Goal: Task Accomplishment & Management: Use online tool/utility

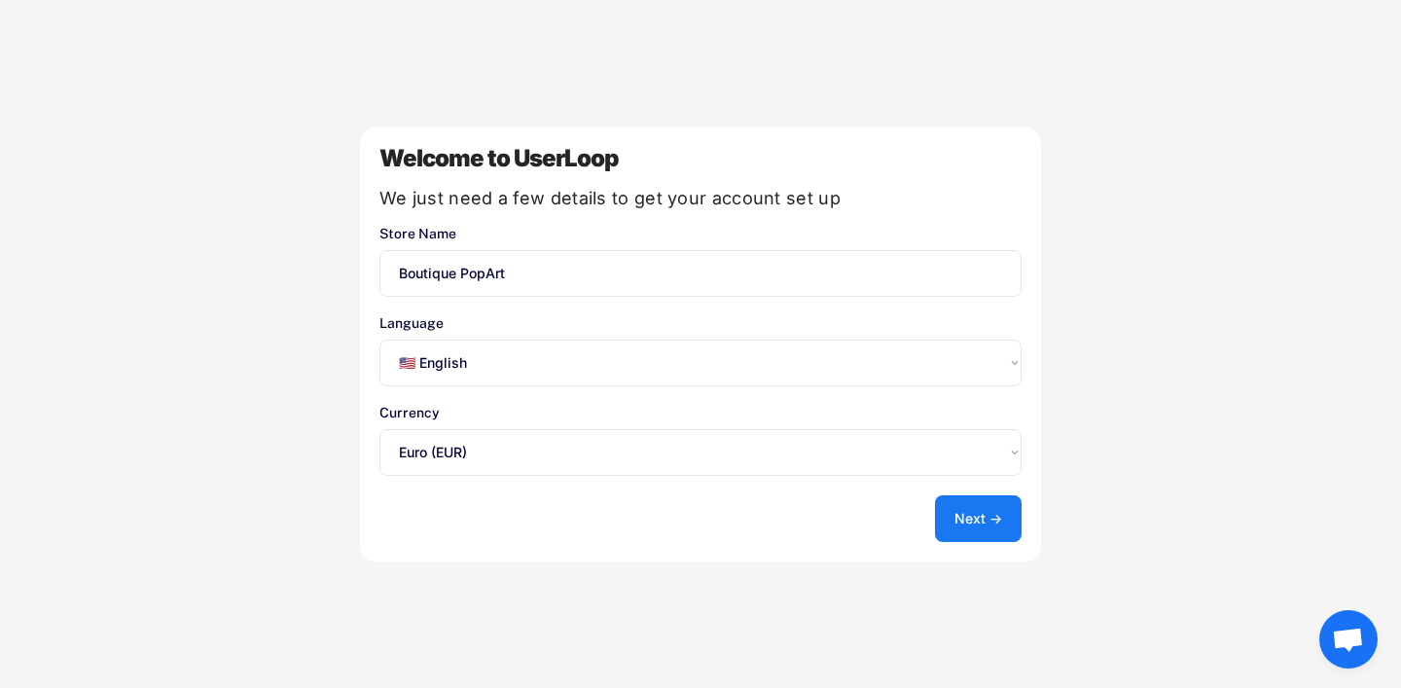
select select ""en""
select select ""1348695171700984260__LOOKUP__1635527639173x833446490375085600""
click at [874, 381] on select "Select an option... 🇺🇸 English 🇫🇷 Français 🇩🇪 Deutsch 🇪🇸 Español" at bounding box center [700, 362] width 642 height 47
select select ""fr""
click at [379, 339] on select "Select an option... 🇺🇸 English 🇫🇷 Français 🇩🇪 Deutsch 🇪🇸 Español" at bounding box center [700, 362] width 642 height 47
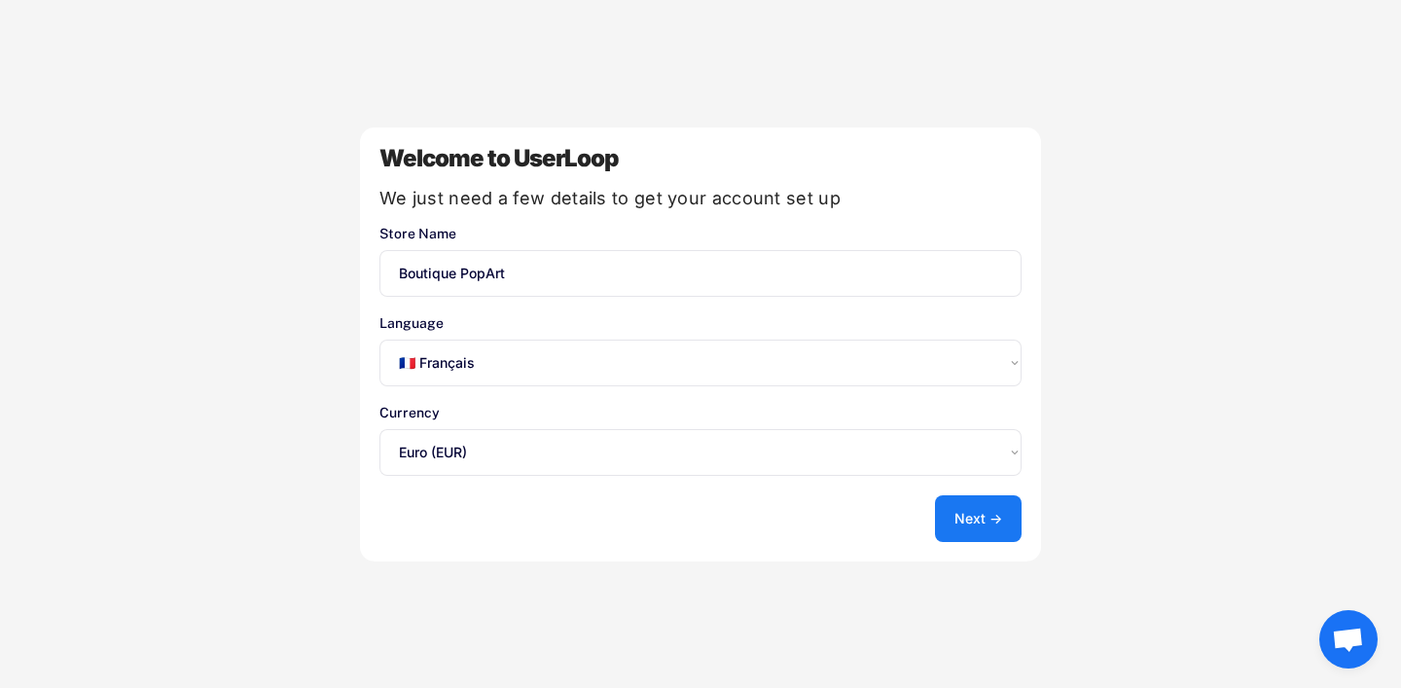
click at [969, 509] on button "Next →" at bounding box center [978, 518] width 87 height 47
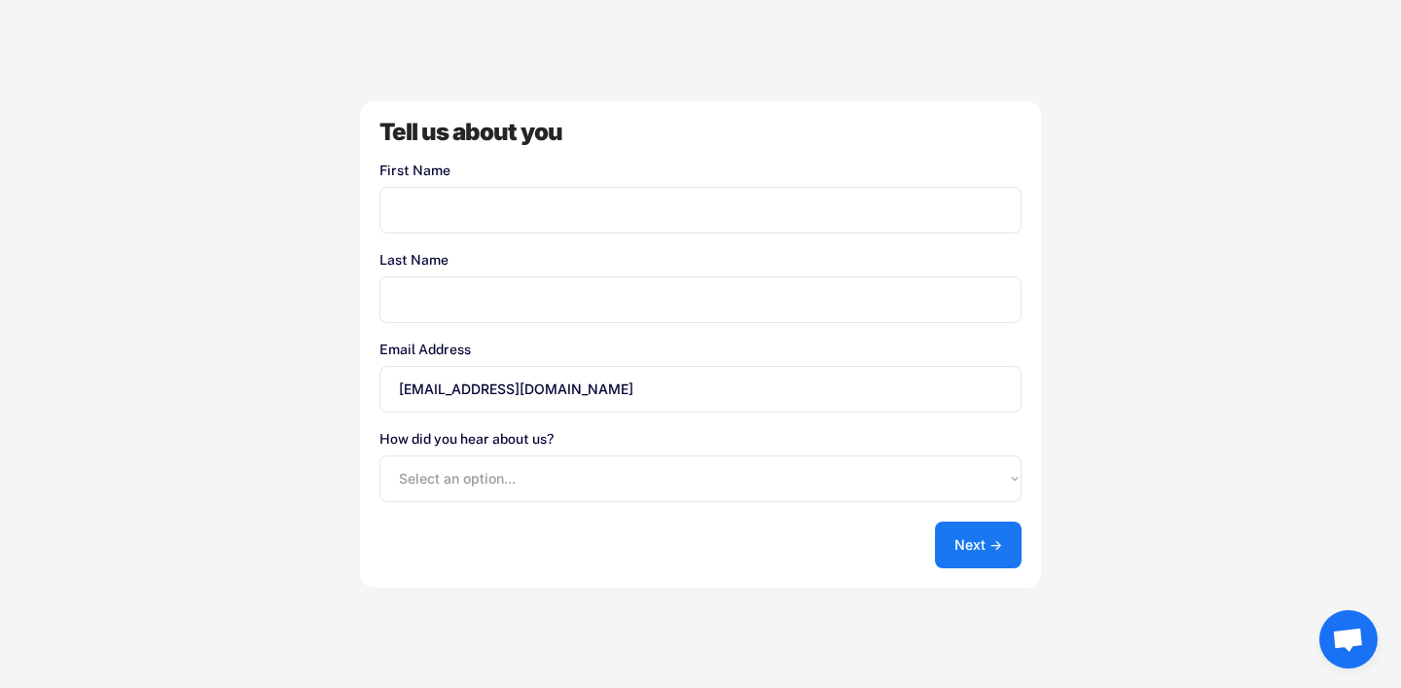
click at [586, 197] on input "input" at bounding box center [700, 210] width 642 height 47
type input "Facquet"
click at [559, 294] on input "input" at bounding box center [700, 299] width 642 height 47
type input "[PERSON_NAME]"
click at [841, 479] on select "Select an option... Shopify App Store Google UserLoop Blog Referred by a friend…" at bounding box center [700, 478] width 642 height 47
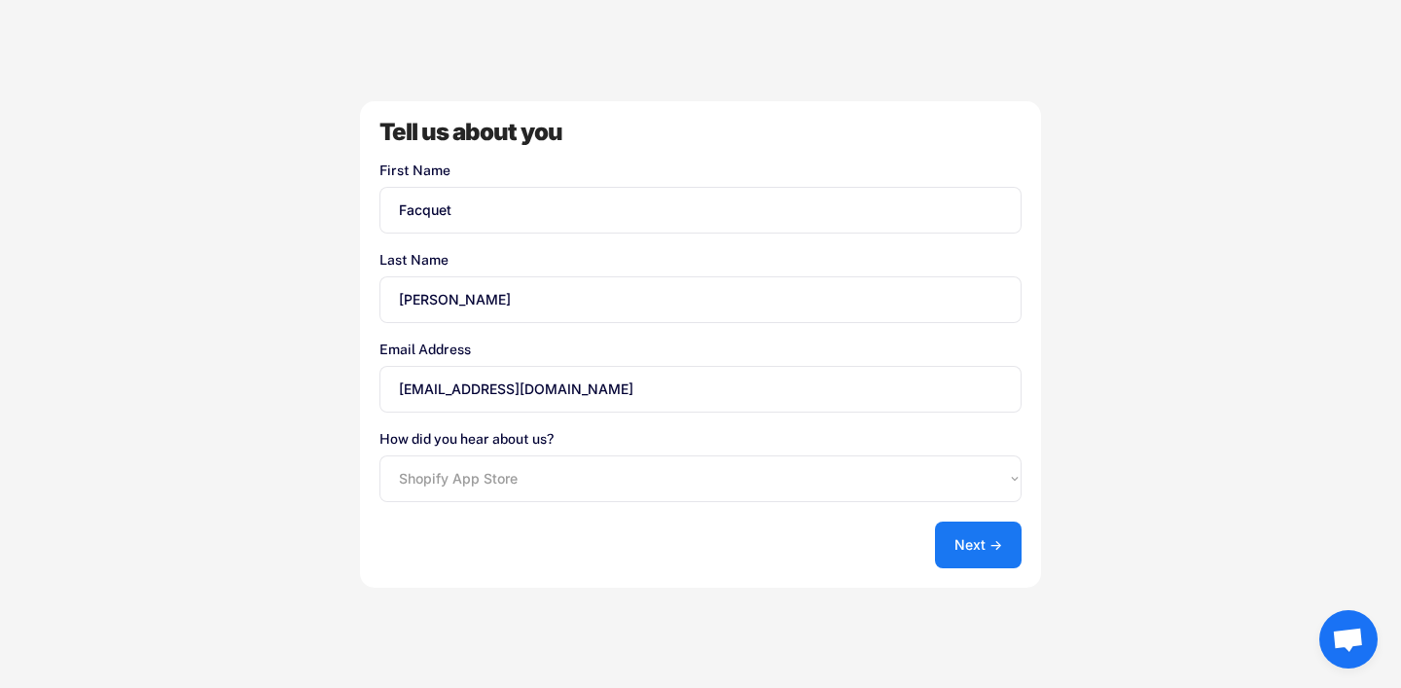
click at [379, 455] on select "Select an option... Shopify App Store Google UserLoop Blog Referred by a friend…" at bounding box center [700, 478] width 642 height 47
click at [762, 479] on select "Select an option... Shopify App Store Google UserLoop Blog Referred by a friend…" at bounding box center [700, 478] width 642 height 47
select select ""other""
click at [379, 455] on select "Select an option... Shopify App Store Google UserLoop Blog Referred by a friend…" at bounding box center [700, 478] width 642 height 47
click at [953, 537] on button "Next →" at bounding box center [978, 544] width 87 height 47
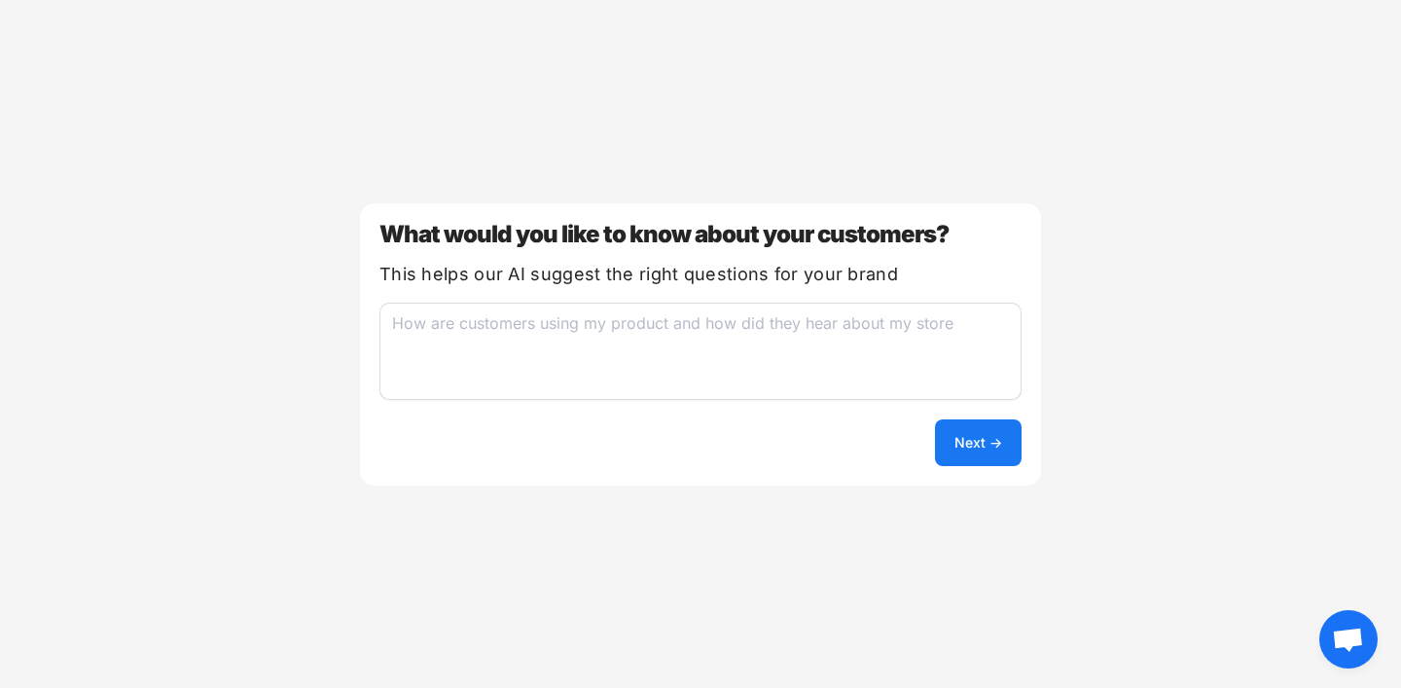
click at [986, 450] on button "Next →" at bounding box center [978, 442] width 87 height 47
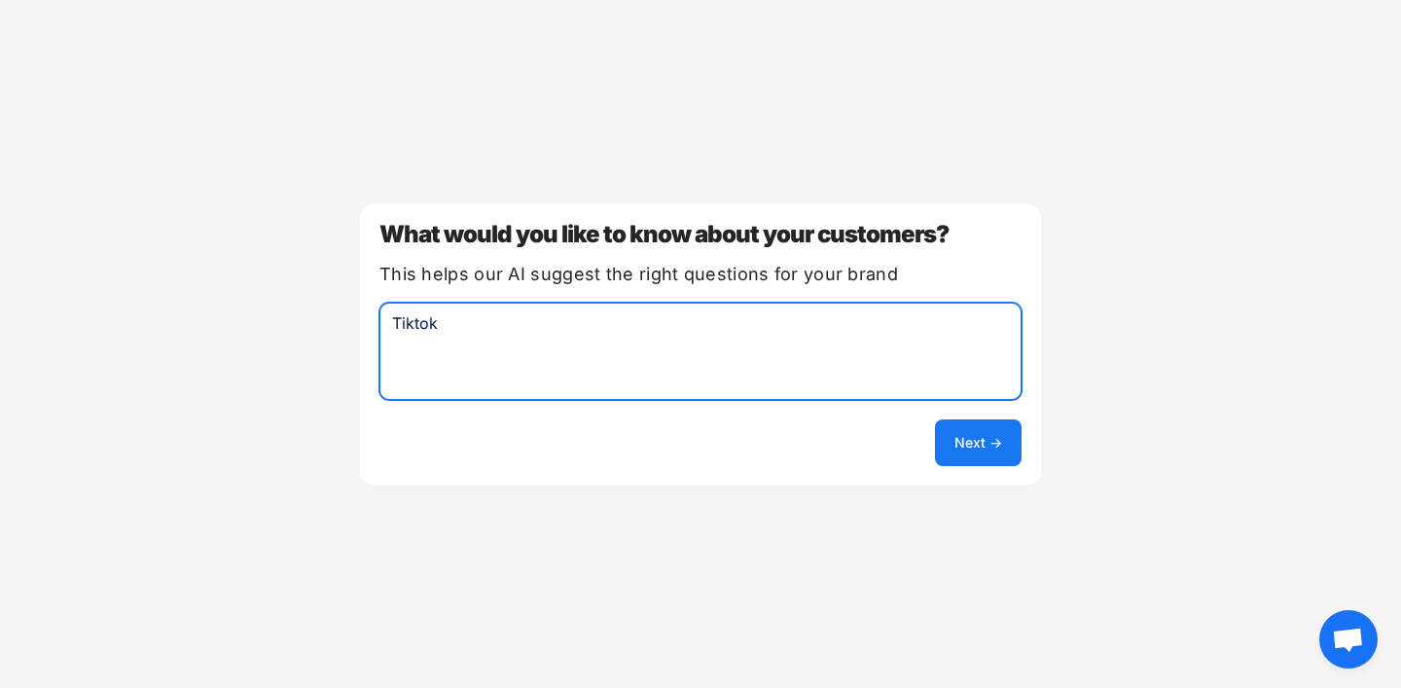
type textarea "Tiktok"
click at [1038, 463] on div "What would you like to know about your customers? This helps our AI suggest the…" at bounding box center [700, 344] width 681 height 282
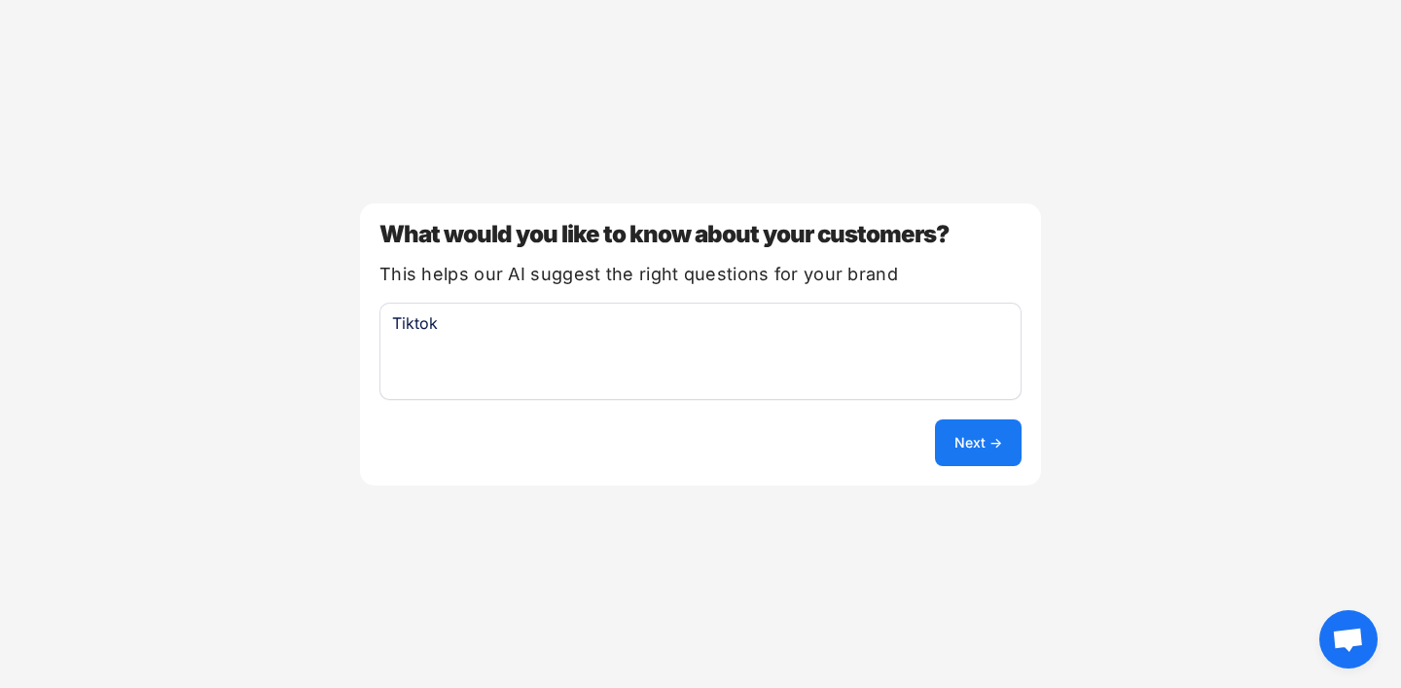
click at [989, 446] on button "Next →" at bounding box center [978, 442] width 87 height 47
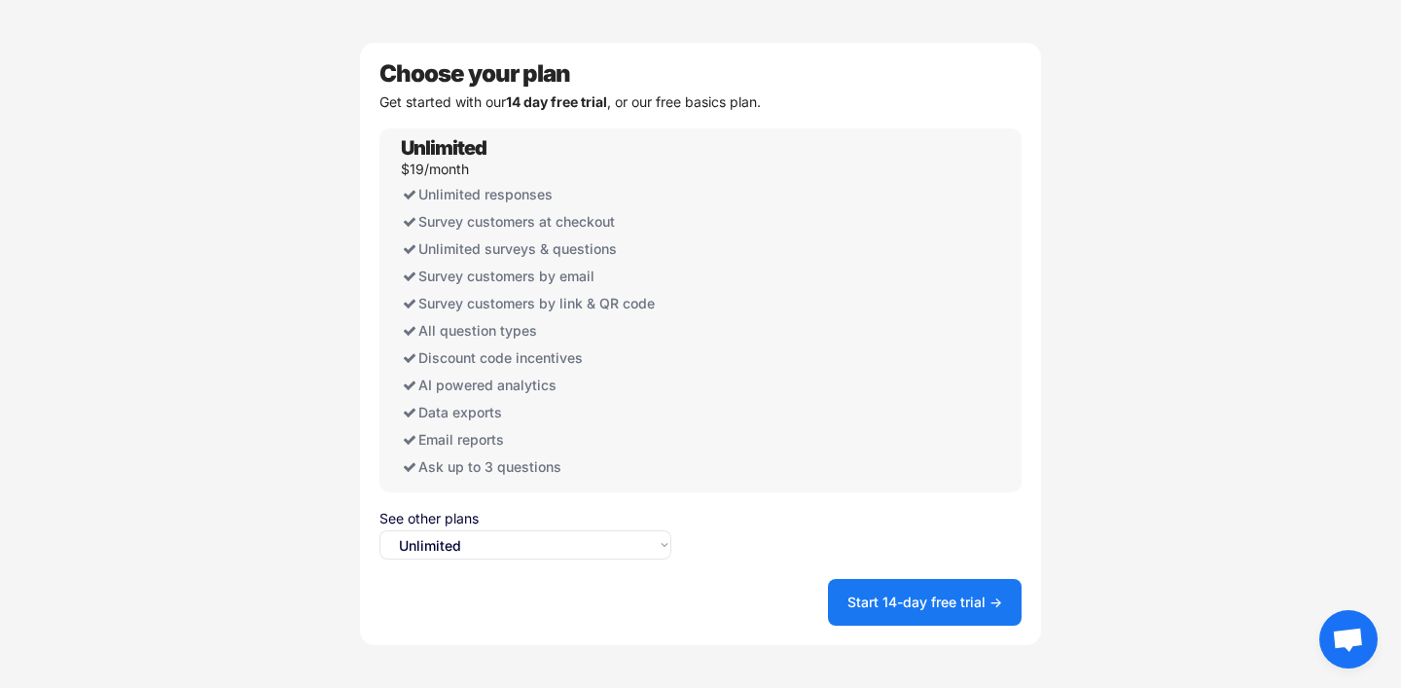
click at [589, 550] on select "Select an option... Unlimited Free" at bounding box center [525, 544] width 292 height 29
select select ""free0""
click at [379, 530] on select "Select an option... Unlimited Free" at bounding box center [525, 544] width 292 height 29
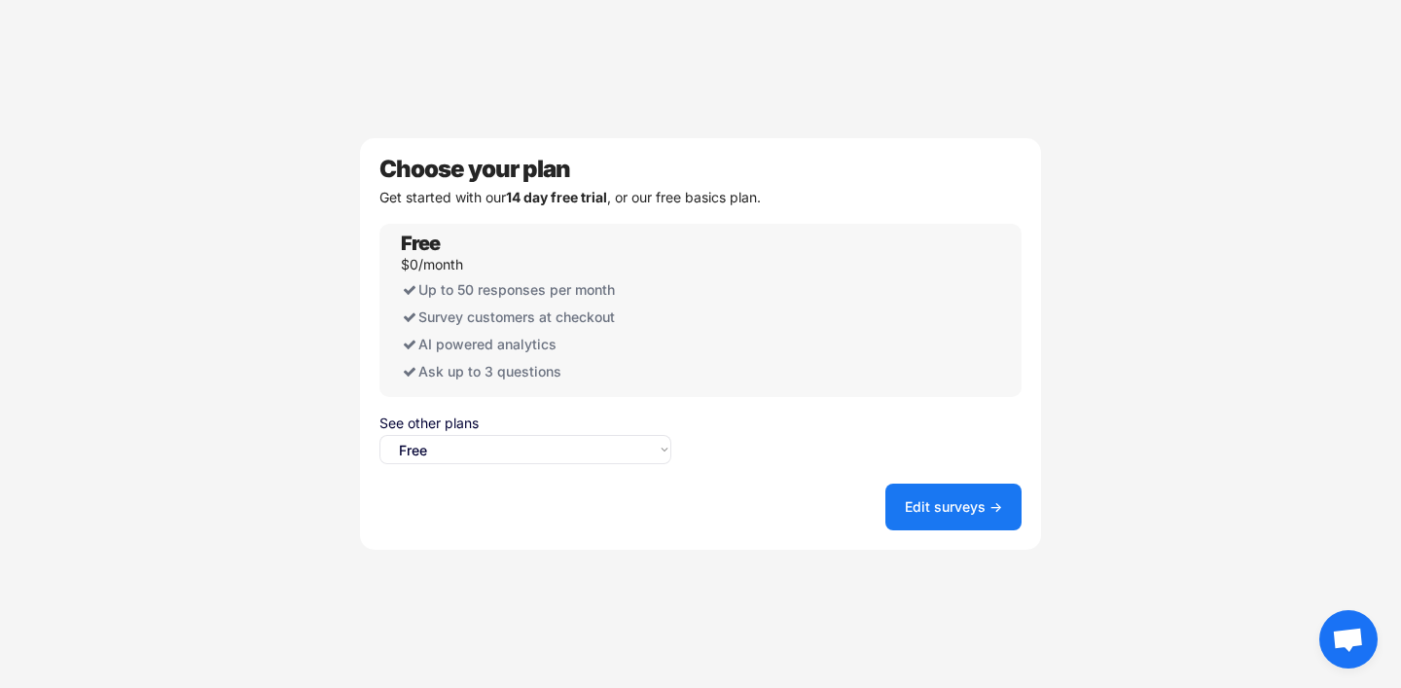
click at [896, 513] on button "Edit surveys →" at bounding box center [953, 506] width 136 height 47
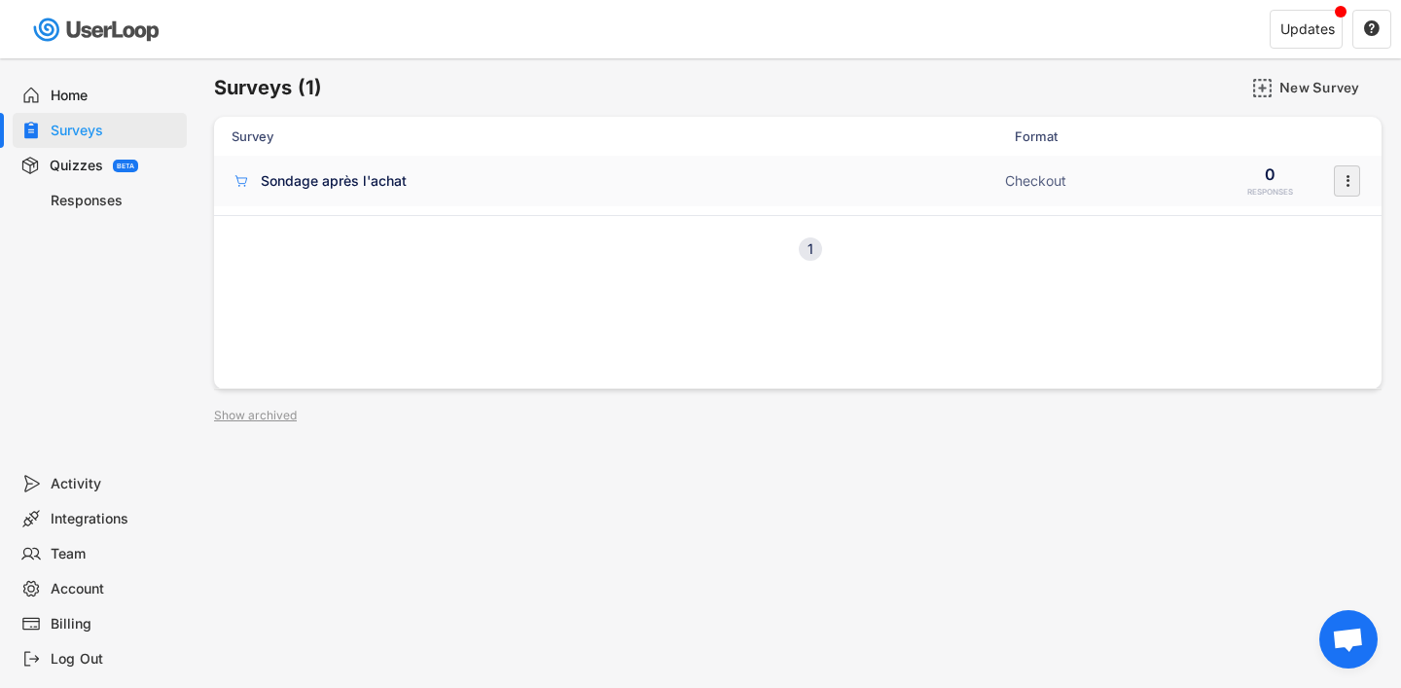
click at [1354, 183] on icon "" at bounding box center [1346, 180] width 19 height 29
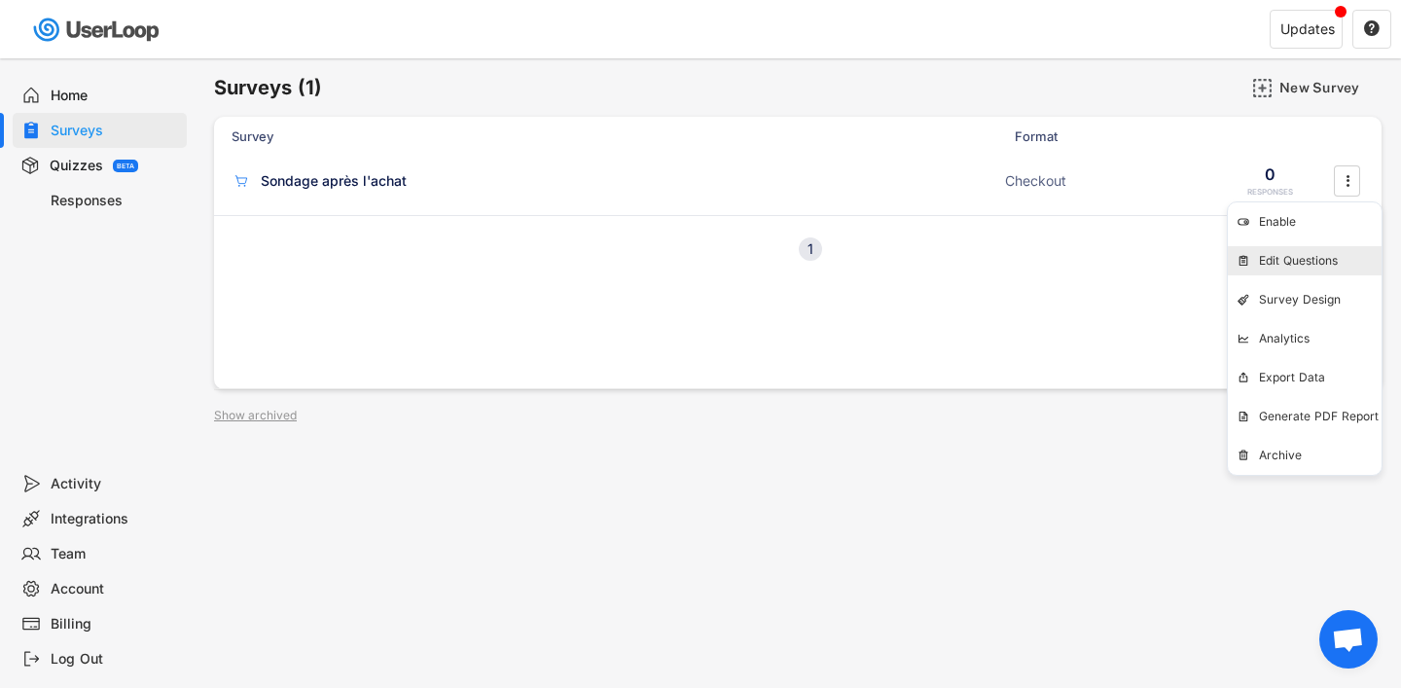
click at [1290, 258] on div "Edit Questions" at bounding box center [1320, 261] width 123 height 16
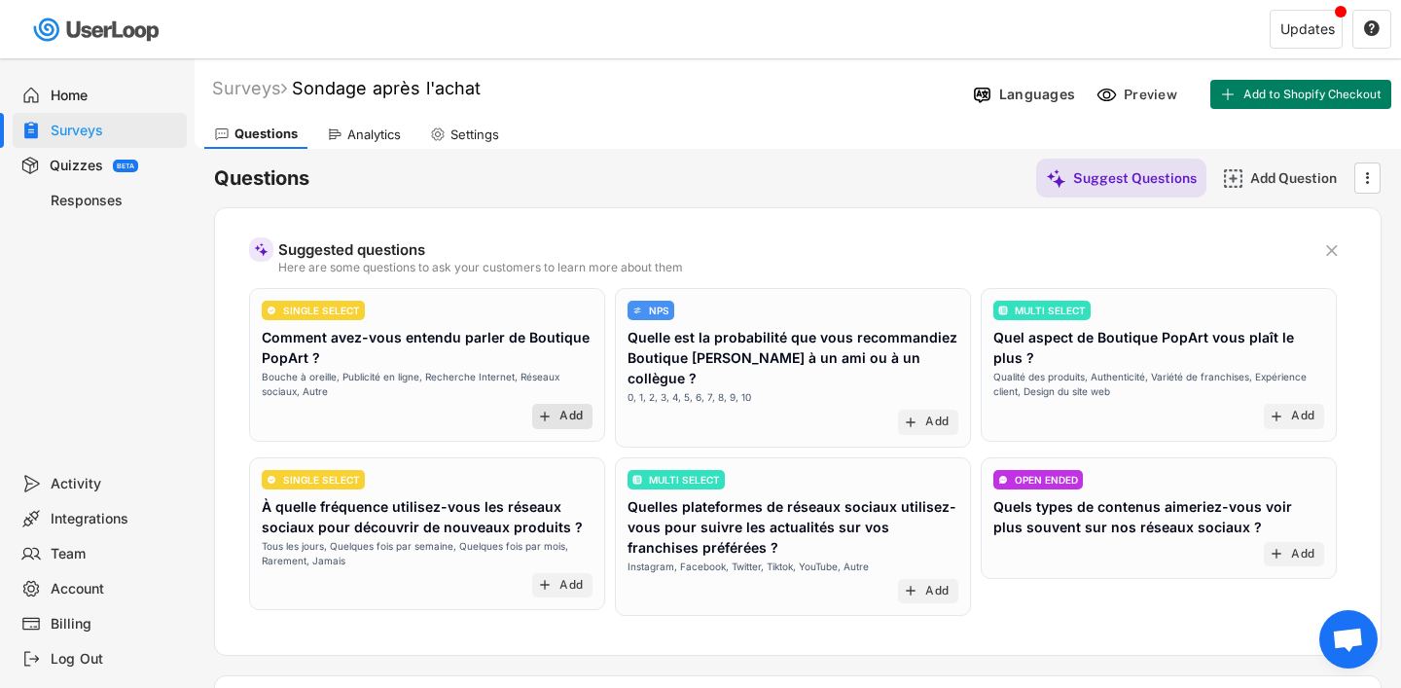
click at [567, 411] on div "Add" at bounding box center [570, 416] width 23 height 16
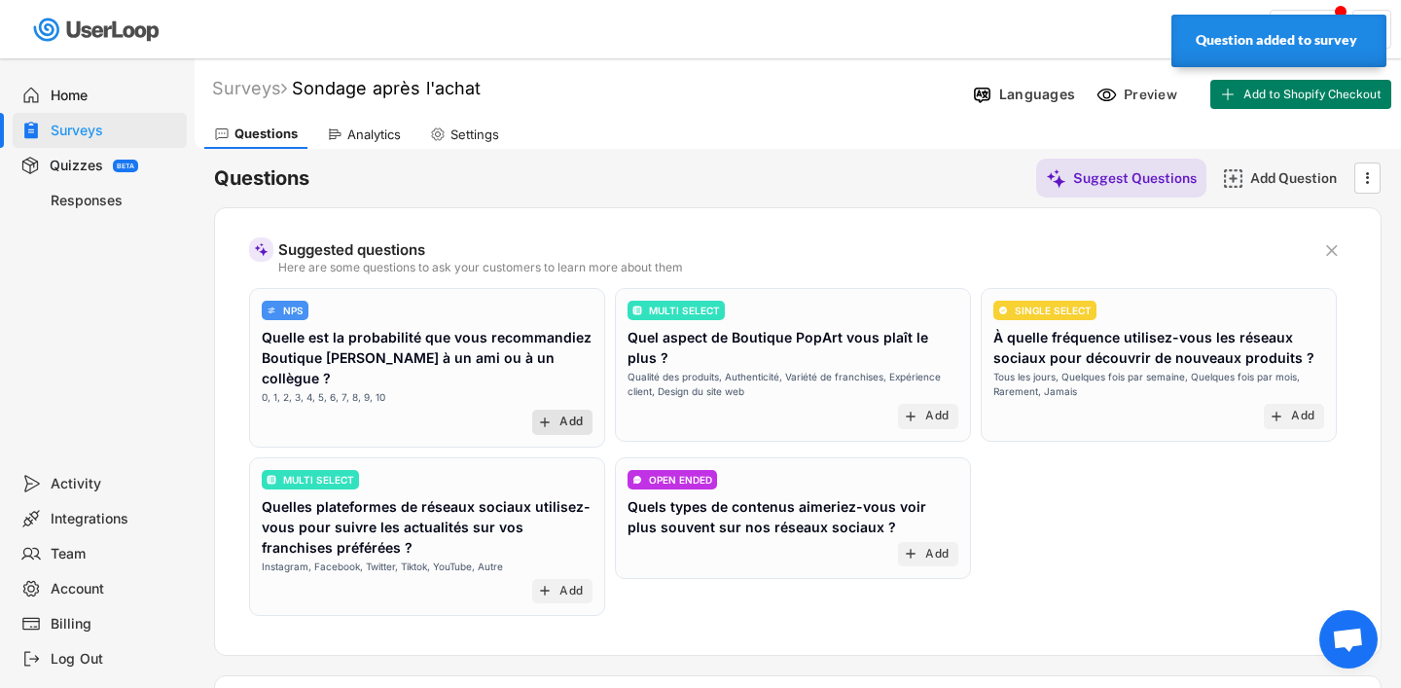
click at [563, 414] on div "Add" at bounding box center [570, 422] width 23 height 16
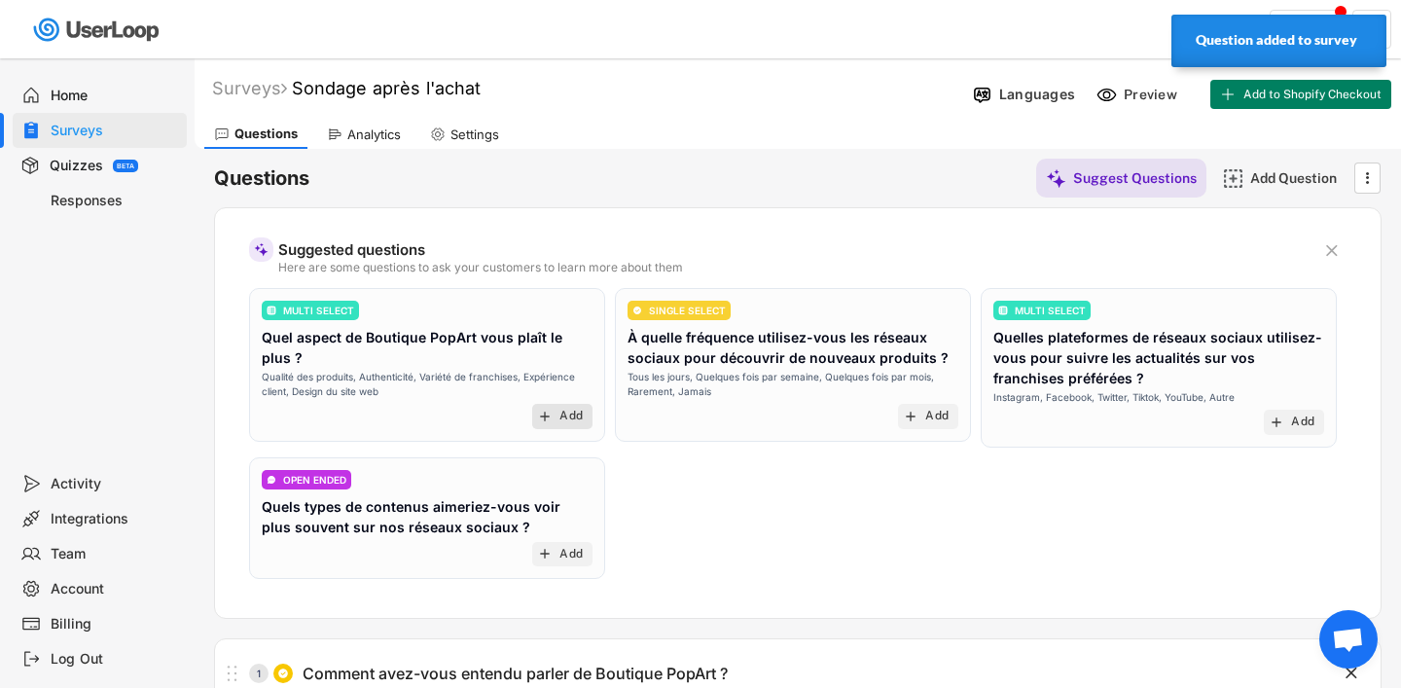
click at [563, 408] on div "add Add" at bounding box center [562, 416] width 60 height 25
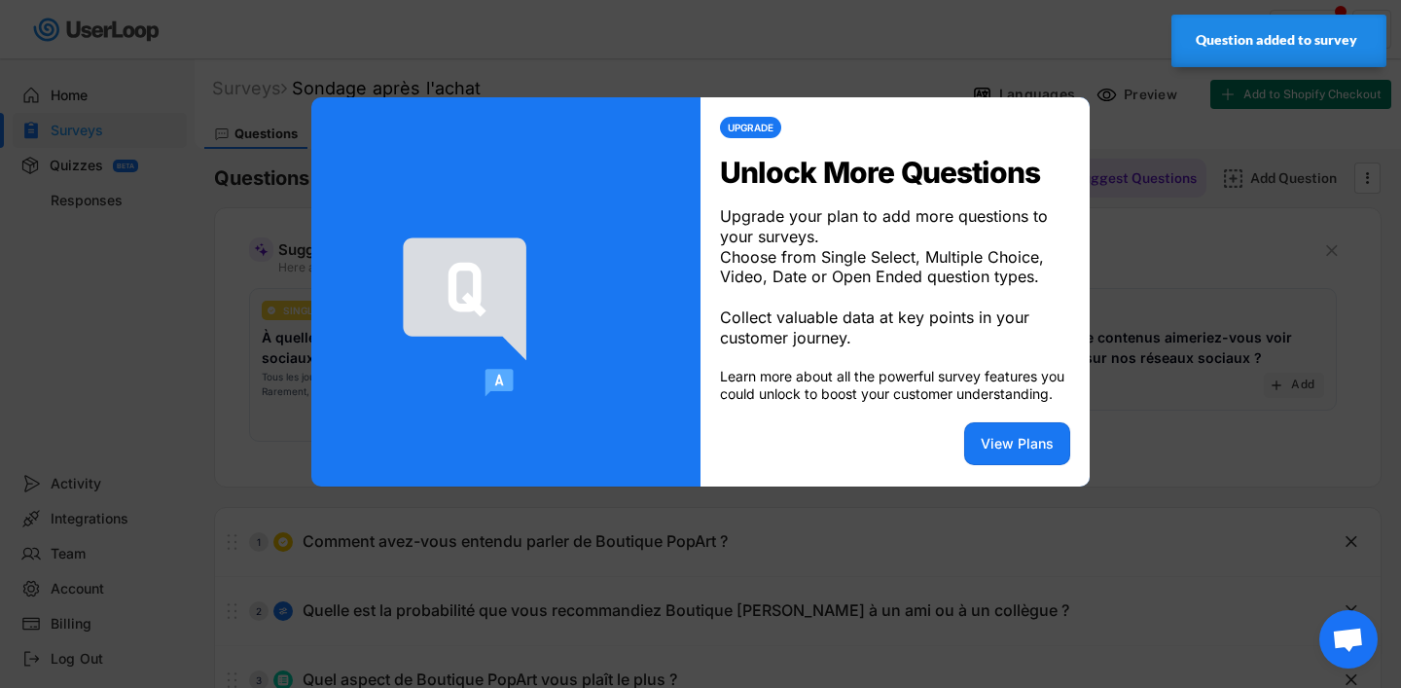
click at [1289, 300] on div at bounding box center [700, 344] width 1401 height 688
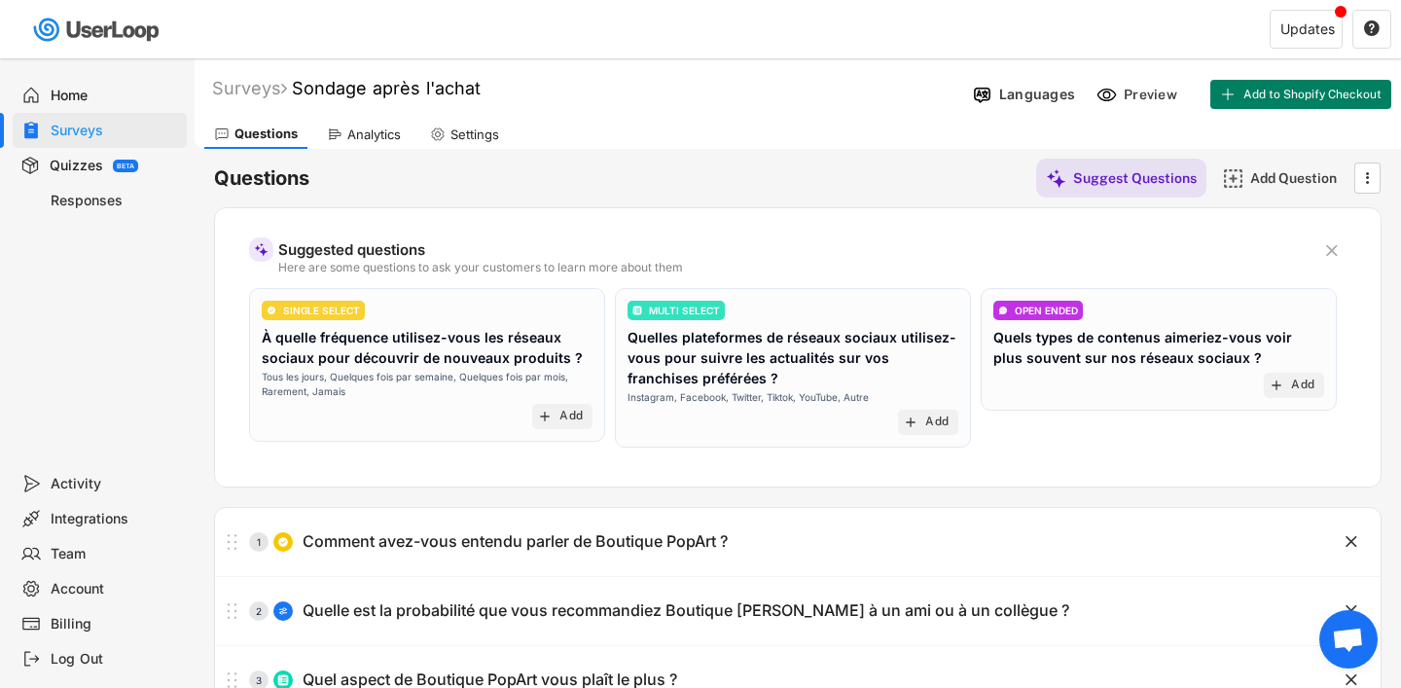
click at [351, 132] on div "Analytics" at bounding box center [373, 134] width 53 height 17
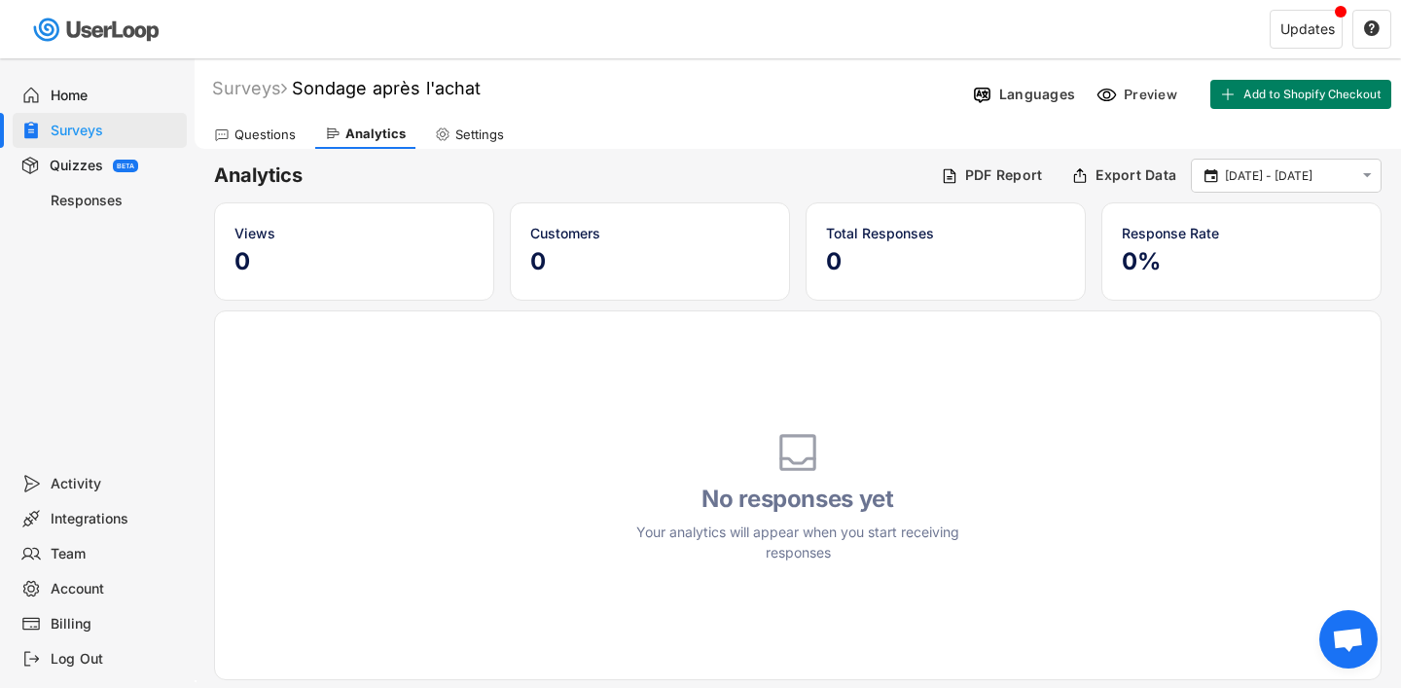
click at [485, 135] on div "Settings" at bounding box center [479, 134] width 49 height 17
select select ""weekly""
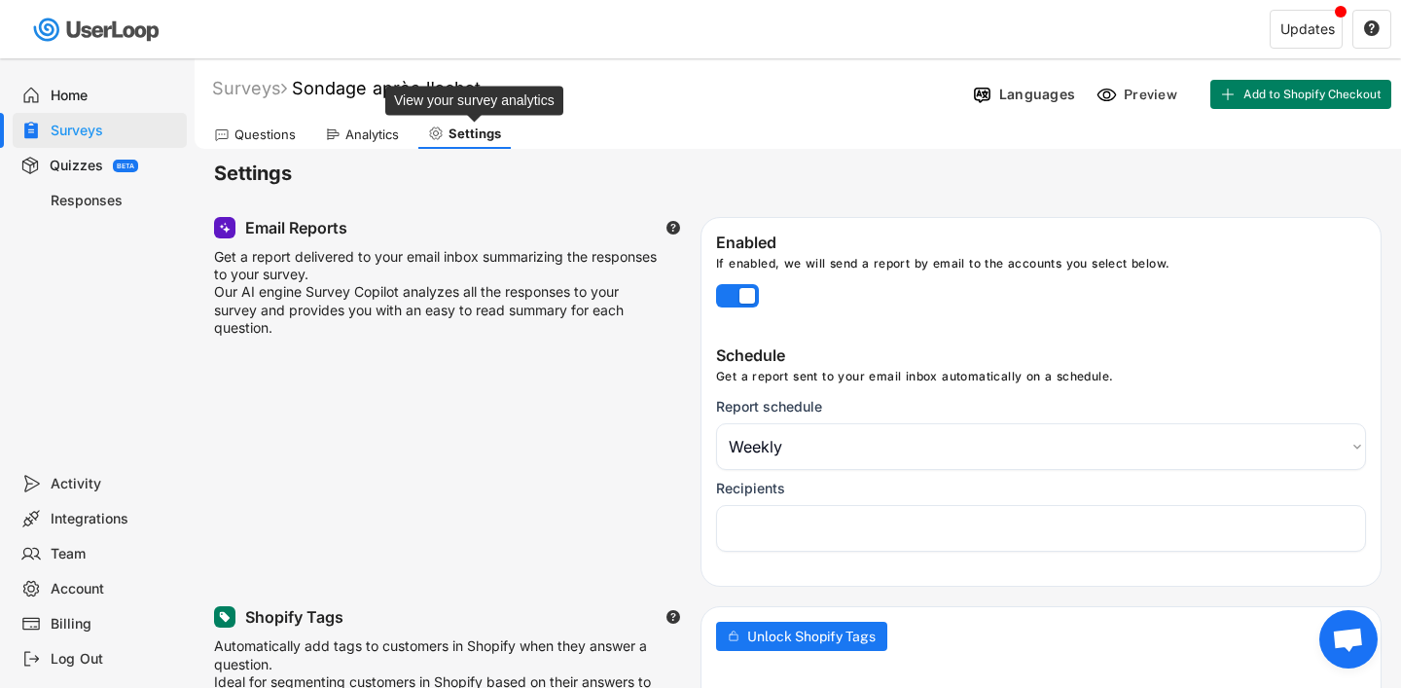
select select "1348695171700984260__LOOKUP__1760112215502x231895777276670980"
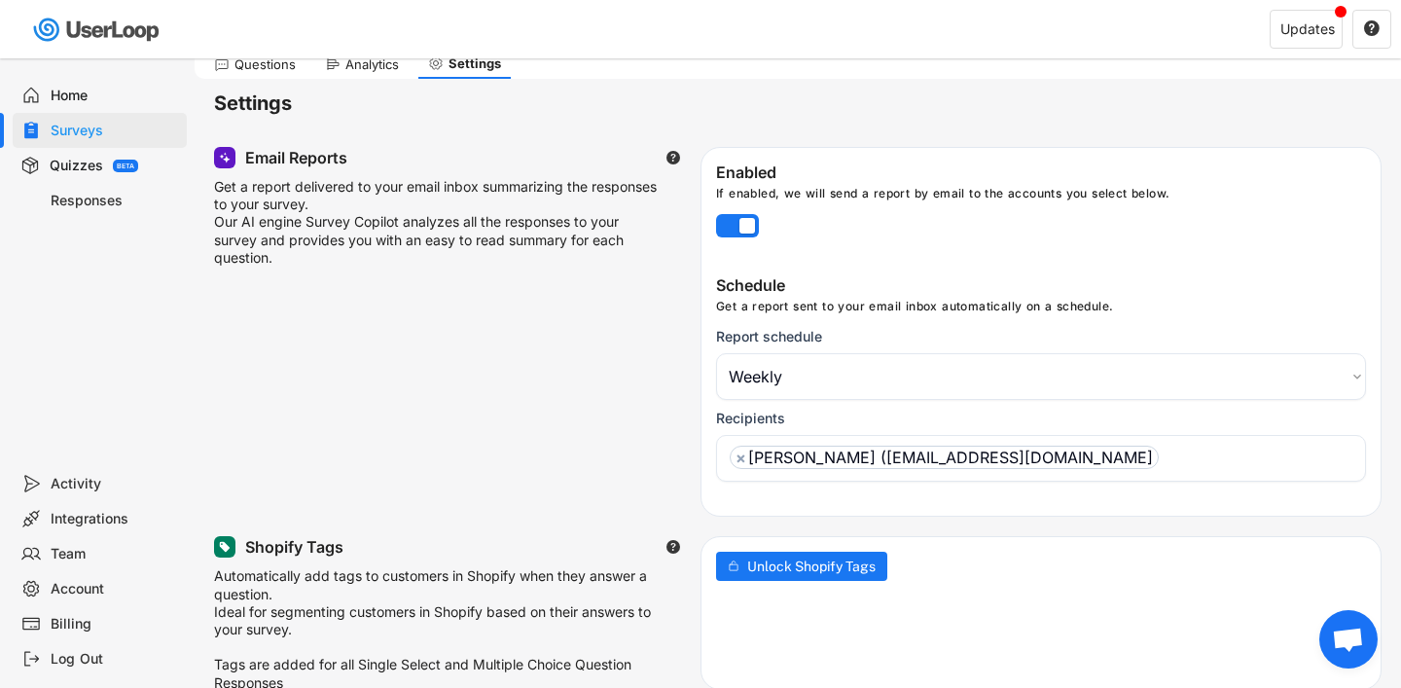
scroll to position [73, 0]
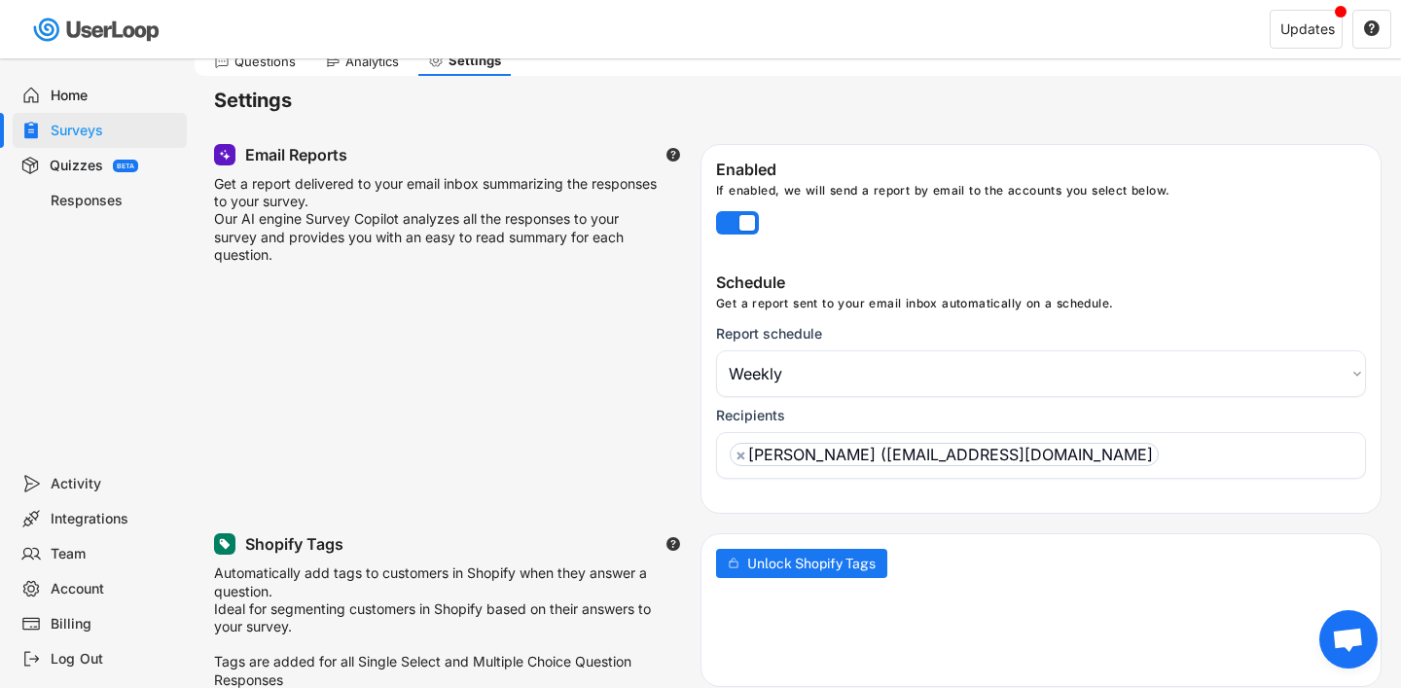
click at [816, 366] on select "Choose an option Daily Weekly Monthly" at bounding box center [1041, 373] width 650 height 47
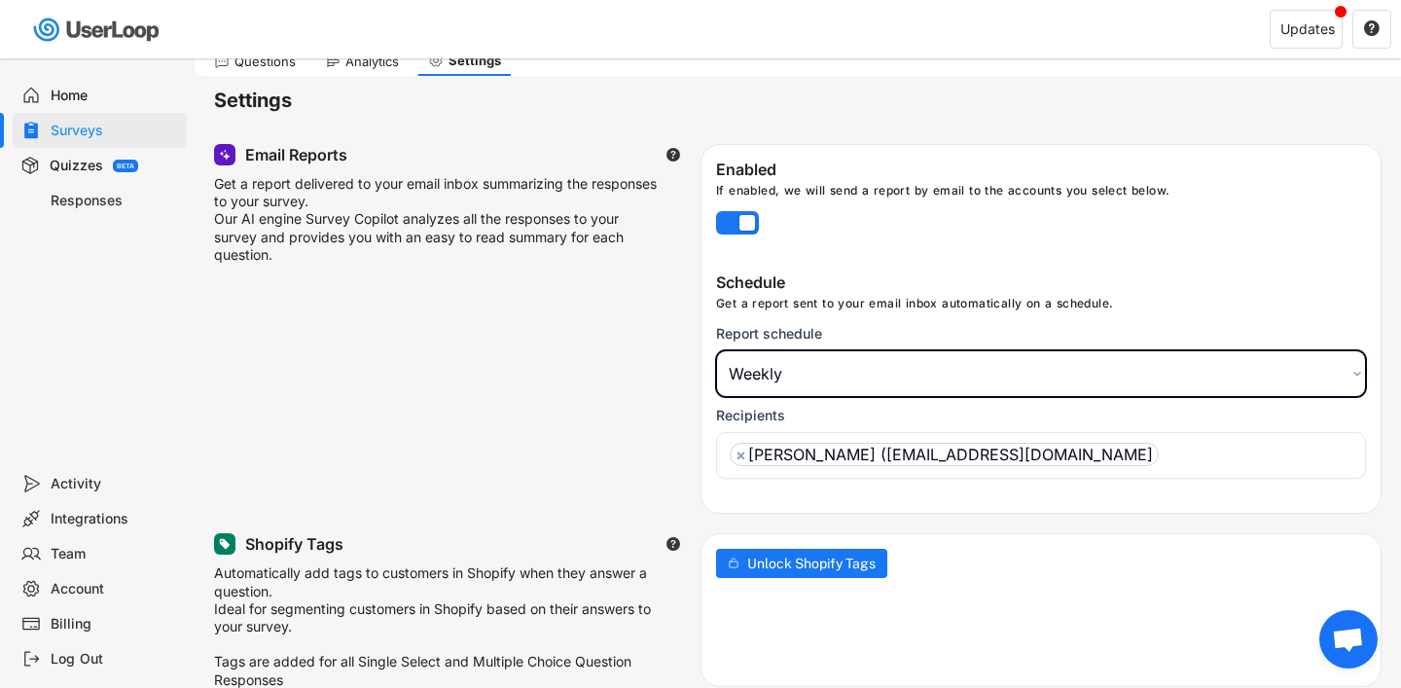
click at [716, 350] on select "Choose an option Daily Weekly Monthly" at bounding box center [1041, 373] width 650 height 47
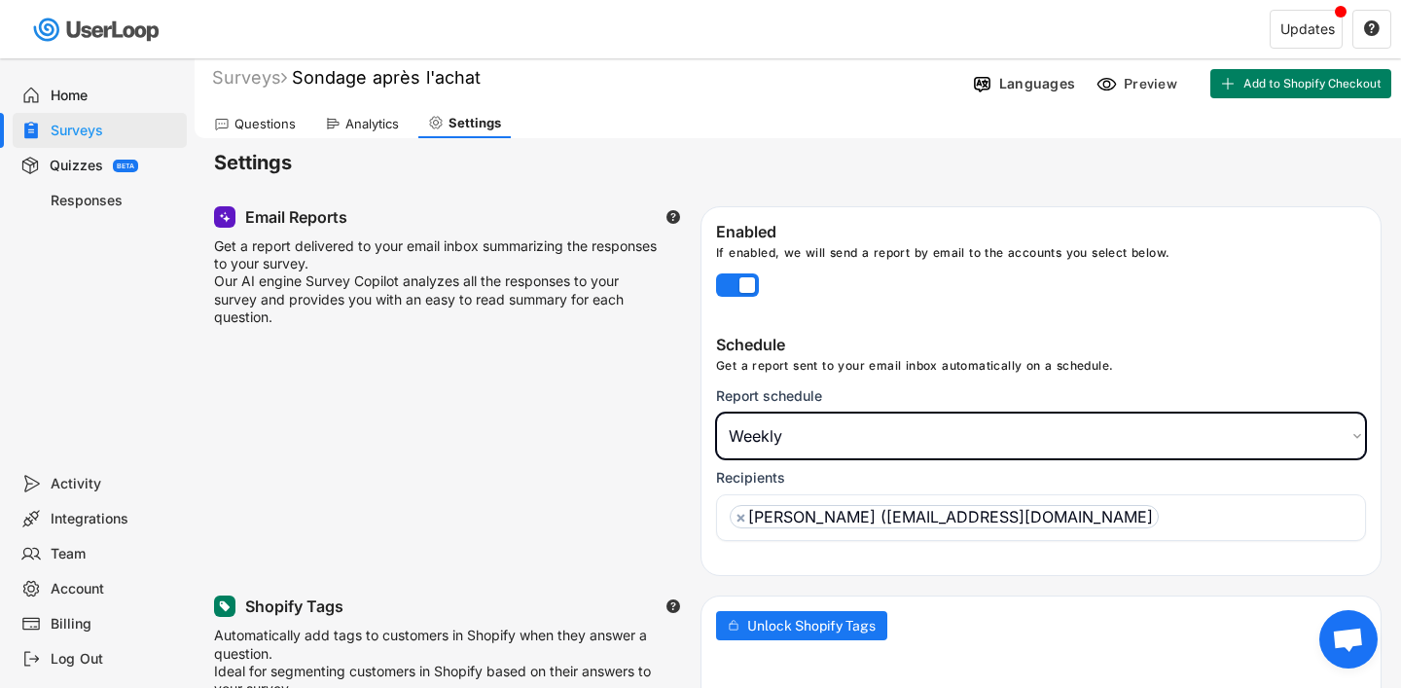
scroll to position [0, 0]
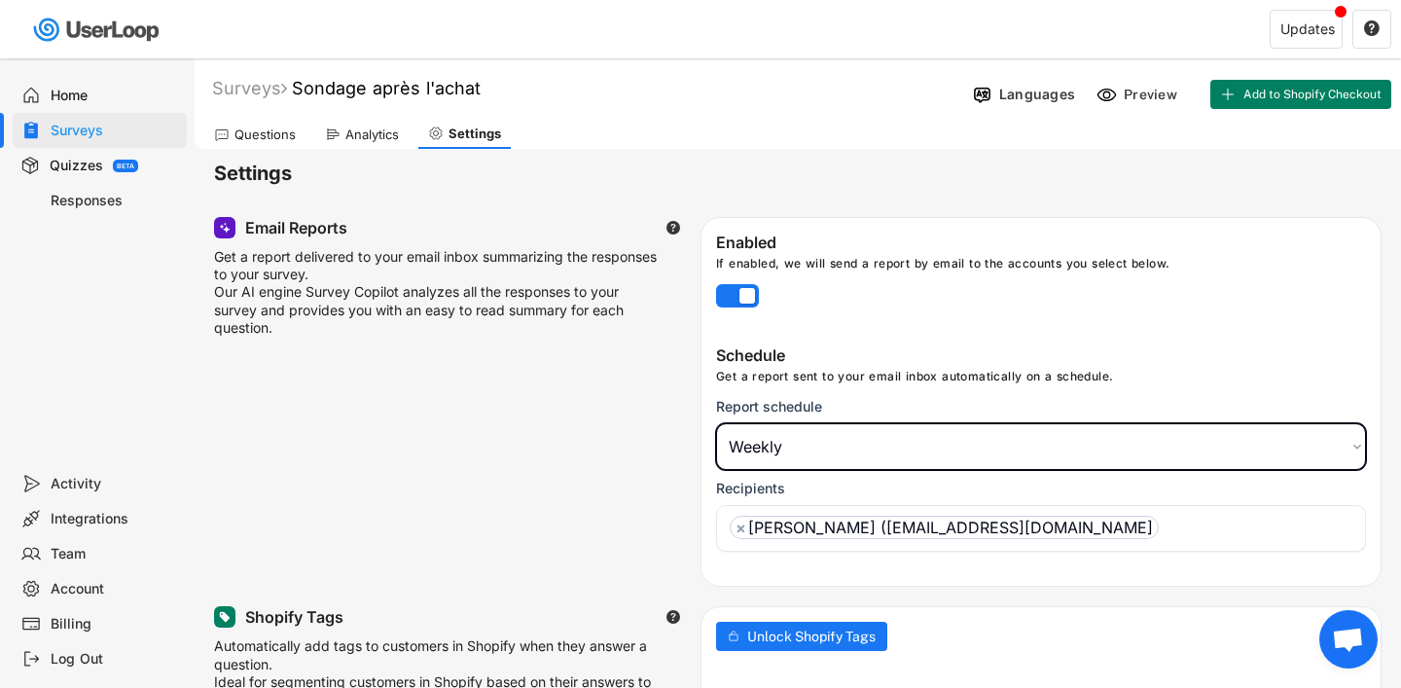
click at [1024, 110] on div "Languages Preview Add to Shopify Checkout" at bounding box center [1183, 94] width 436 height 41
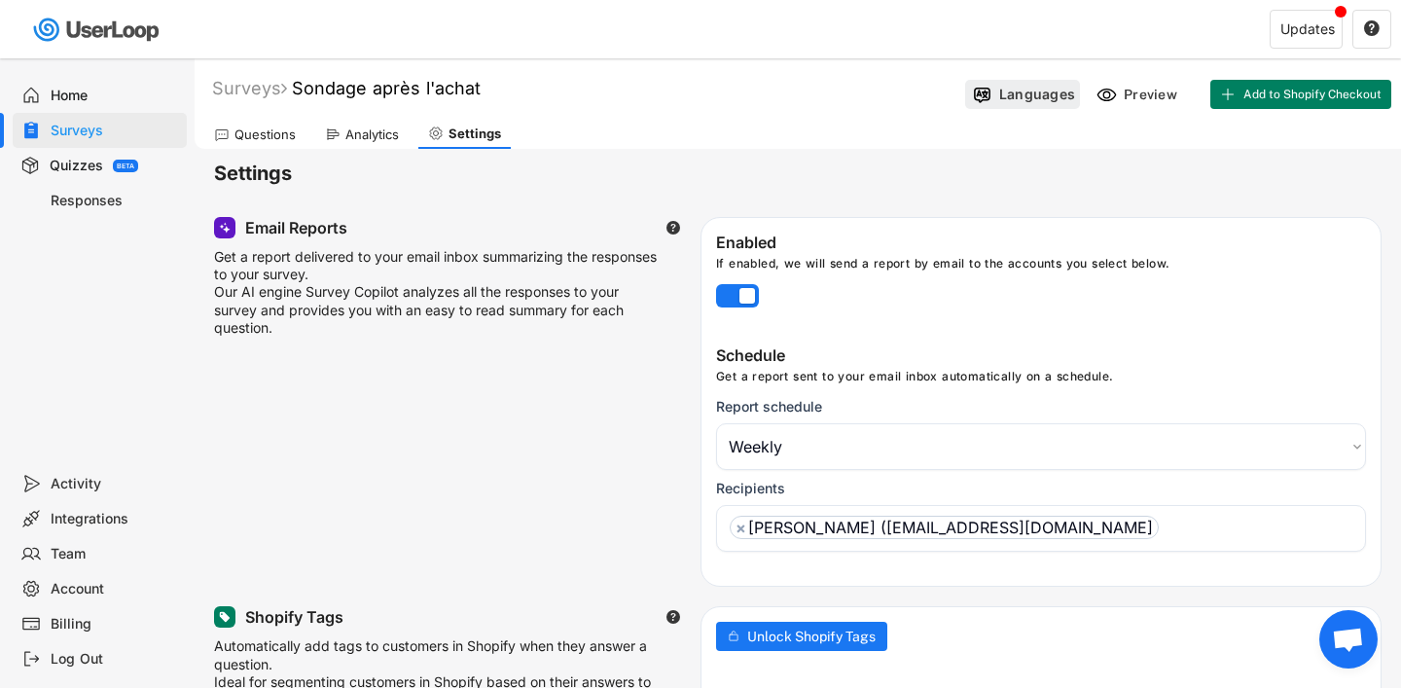
click at [1024, 101] on div "Languages" at bounding box center [1037, 95] width 76 height 18
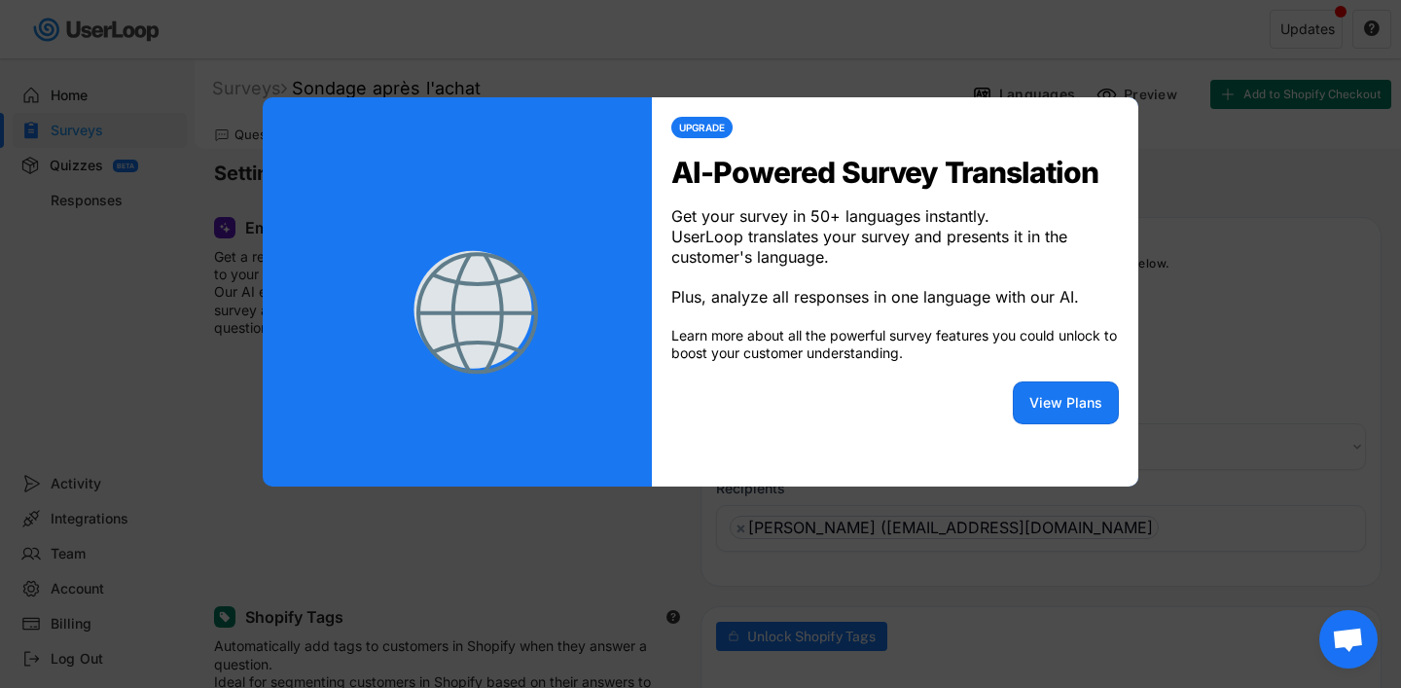
click at [1219, 209] on div at bounding box center [700, 344] width 1401 height 688
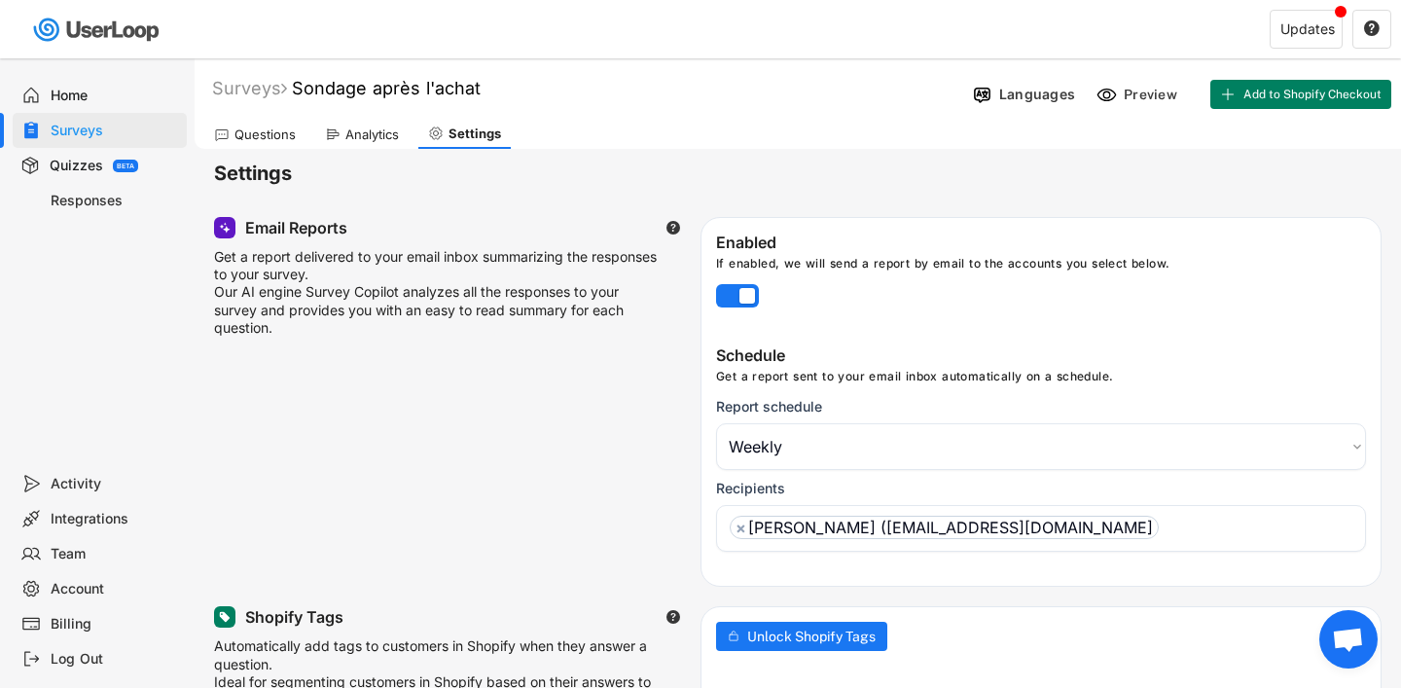
click at [241, 131] on div "Questions" at bounding box center [264, 134] width 61 height 17
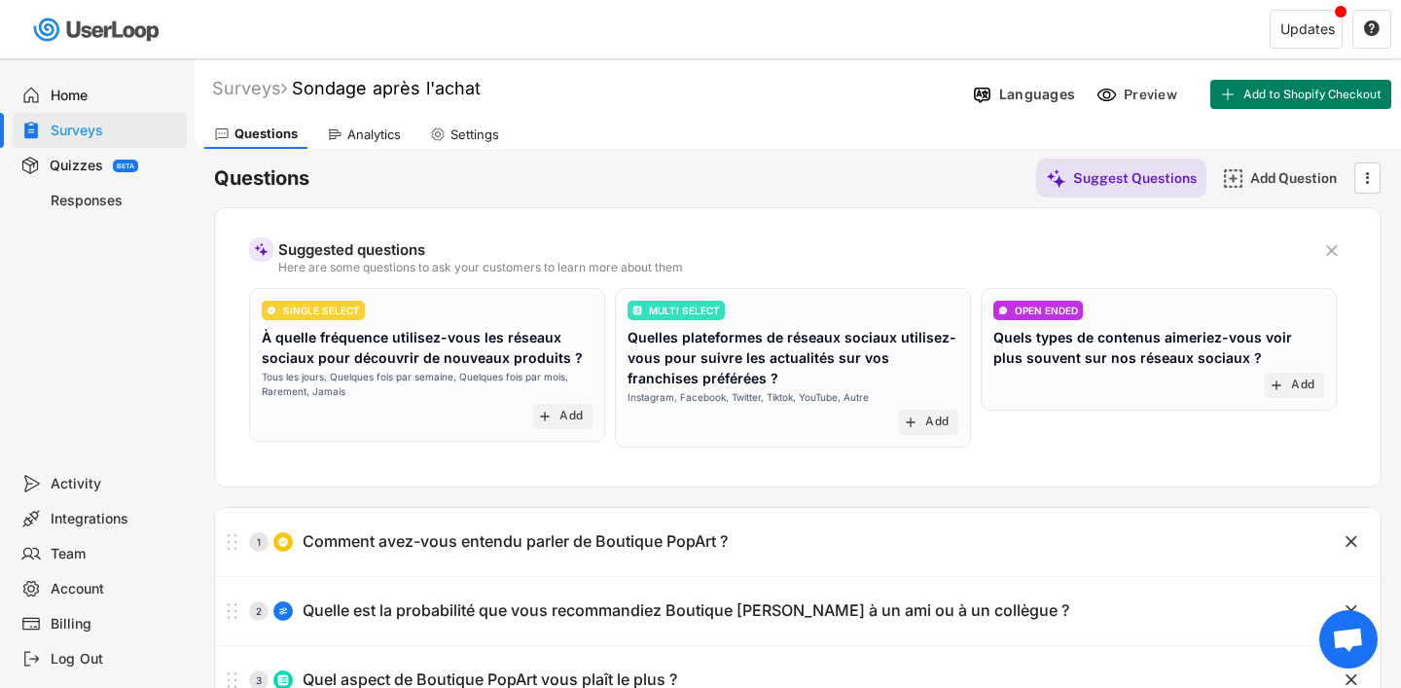
click at [89, 161] on div "Quizzes" at bounding box center [76, 166] width 53 height 18
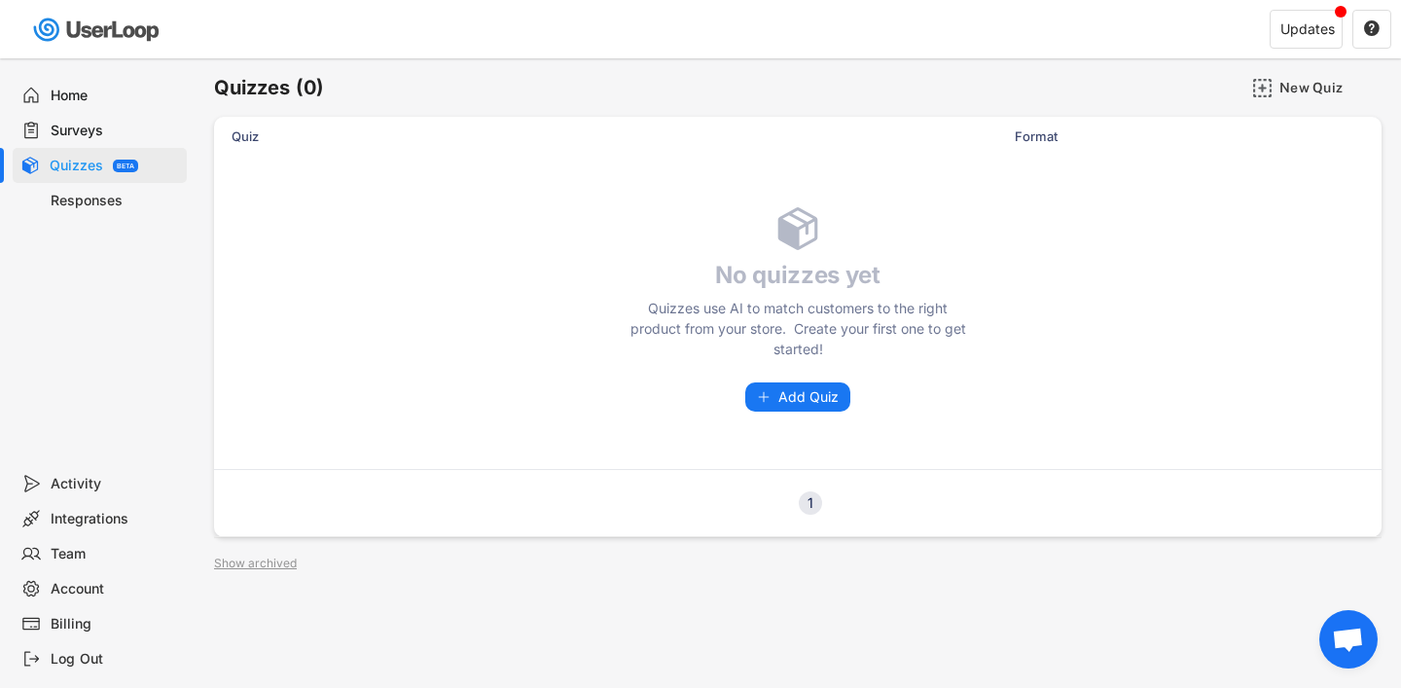
click at [93, 196] on div "Responses" at bounding box center [115, 201] width 128 height 18
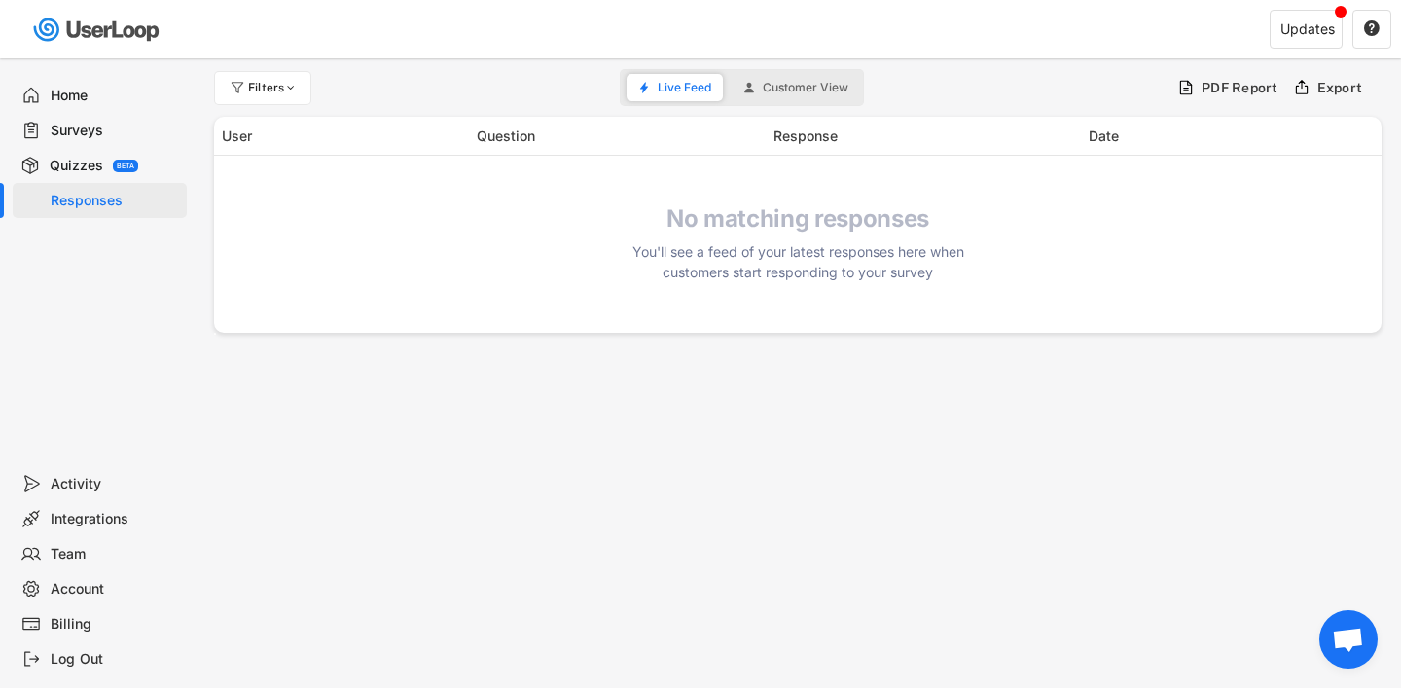
click at [82, 126] on div "Surveys" at bounding box center [115, 131] width 128 height 18
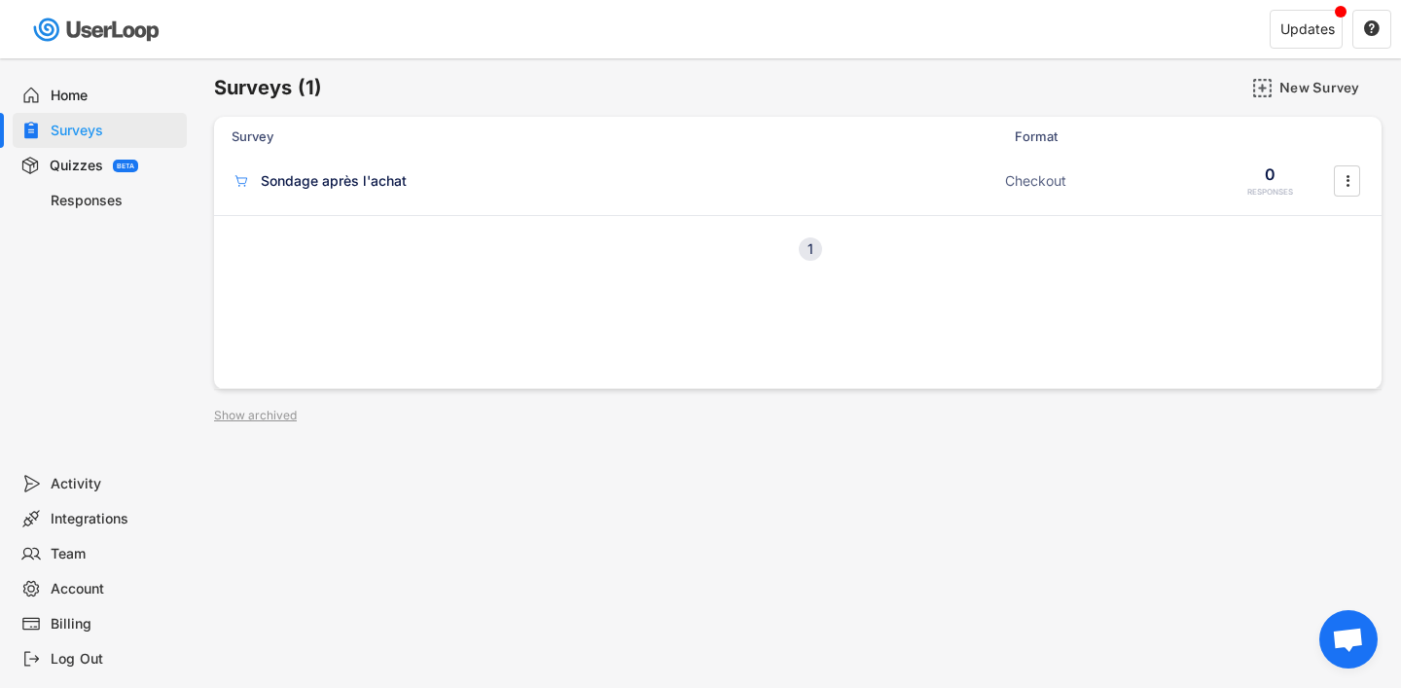
click at [82, 91] on div "Home" at bounding box center [115, 96] width 128 height 18
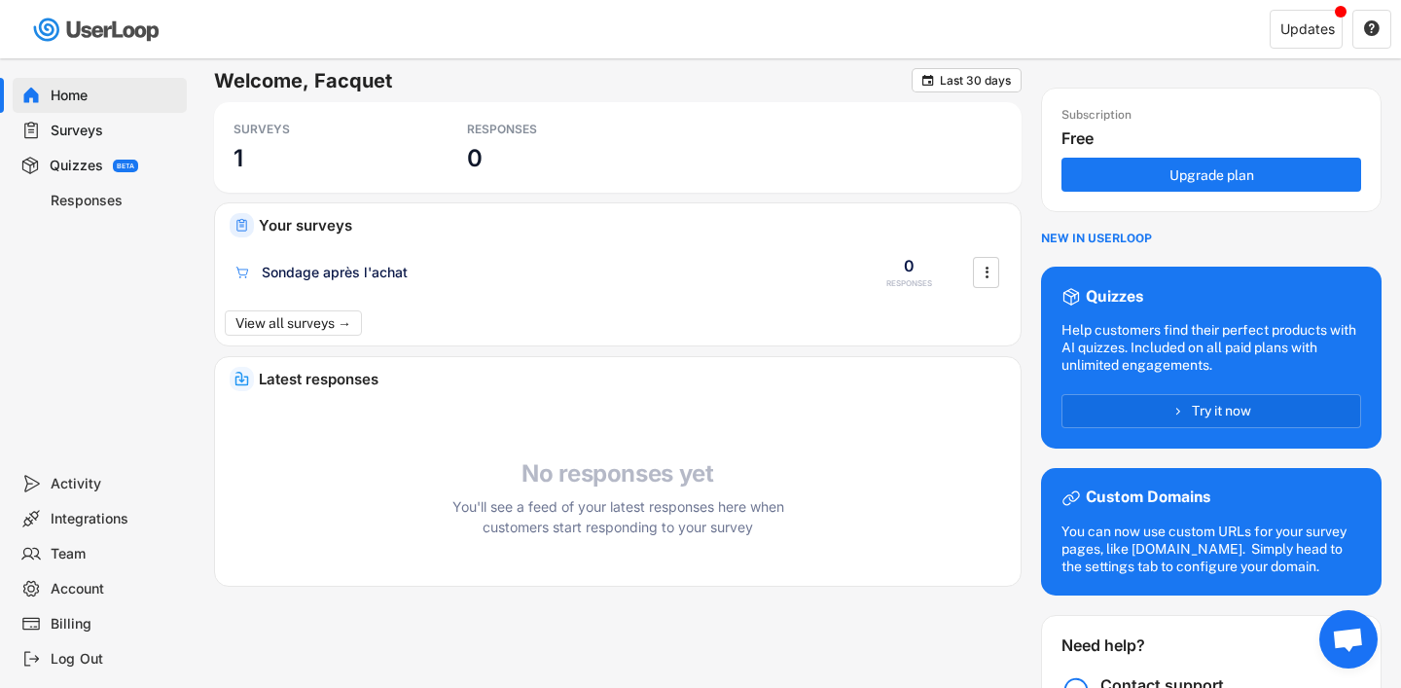
click at [99, 136] on div "Surveys" at bounding box center [115, 131] width 128 height 18
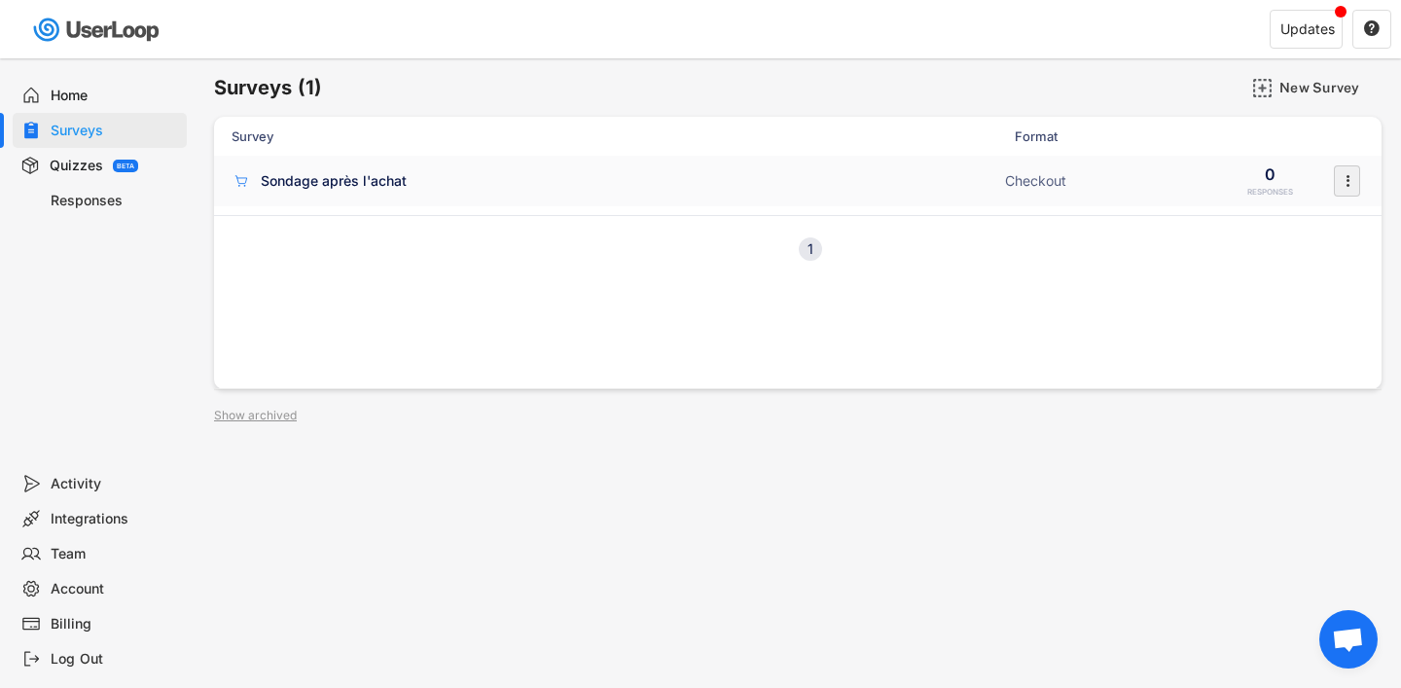
click at [1344, 177] on icon "" at bounding box center [1346, 180] width 19 height 29
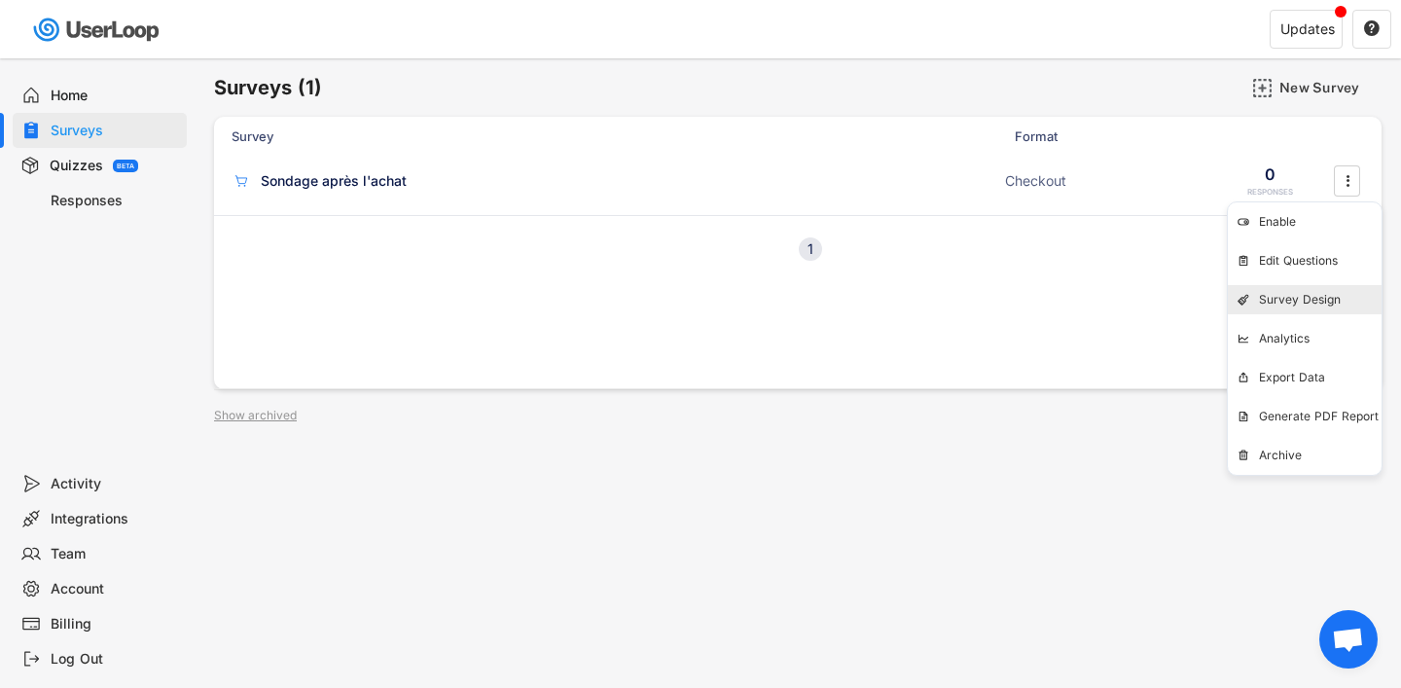
click at [1296, 305] on div "Survey Design" at bounding box center [1320, 300] width 123 height 16
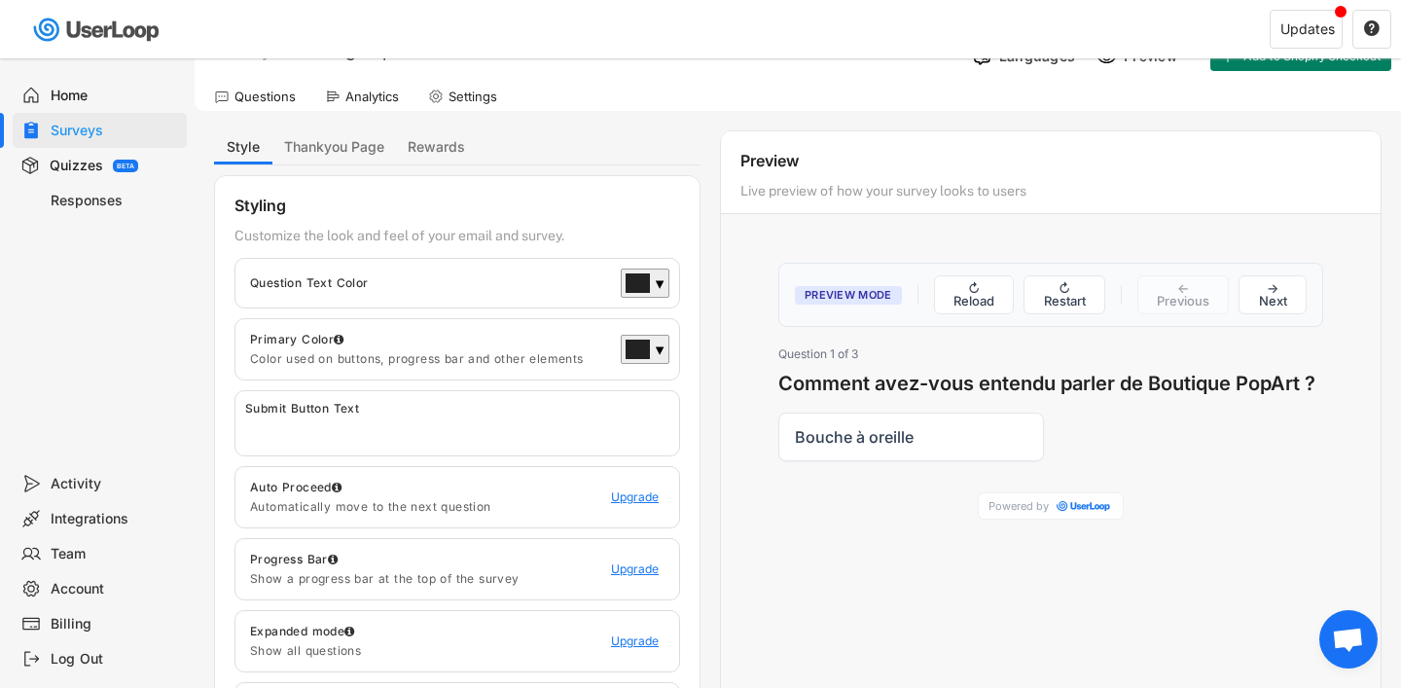
scroll to position [10, 0]
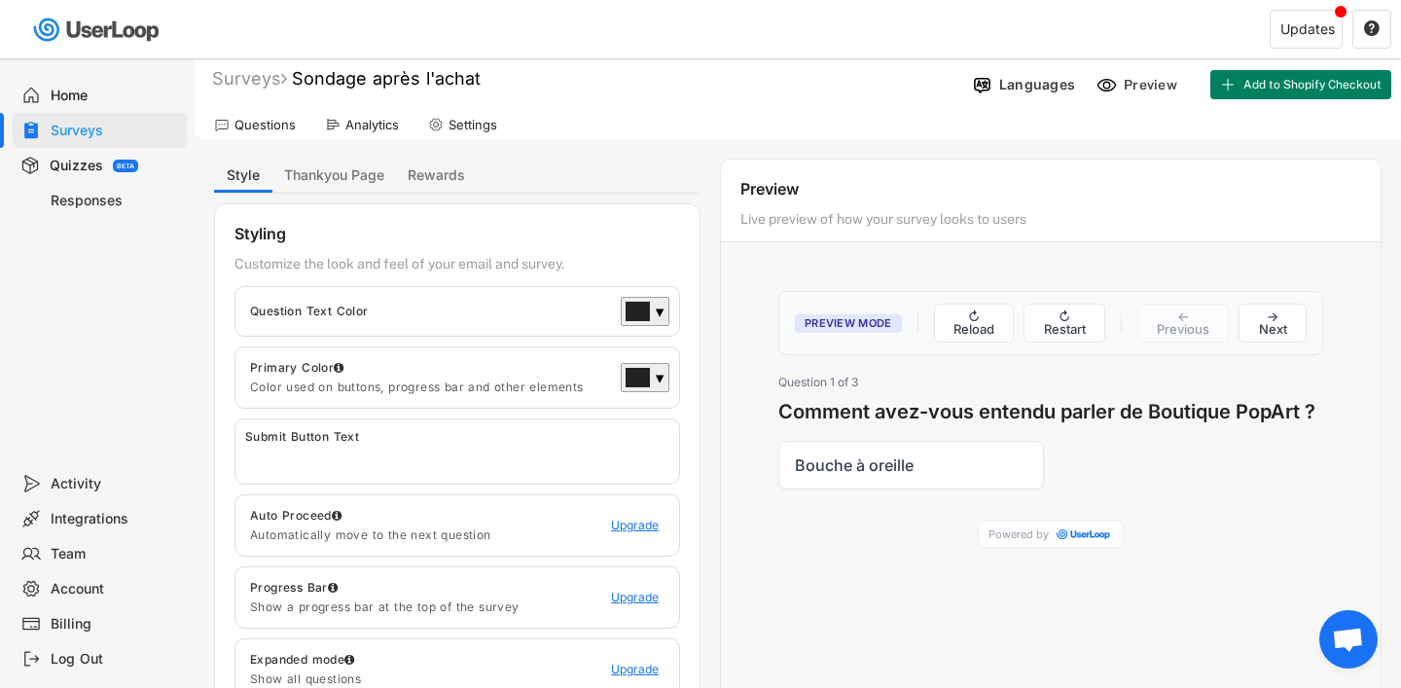
click at [571, 444] on input "input" at bounding box center [462, 458] width 434 height 29
type input "j"
click at [1265, 322] on button "→ Next" at bounding box center [1272, 322] width 68 height 39
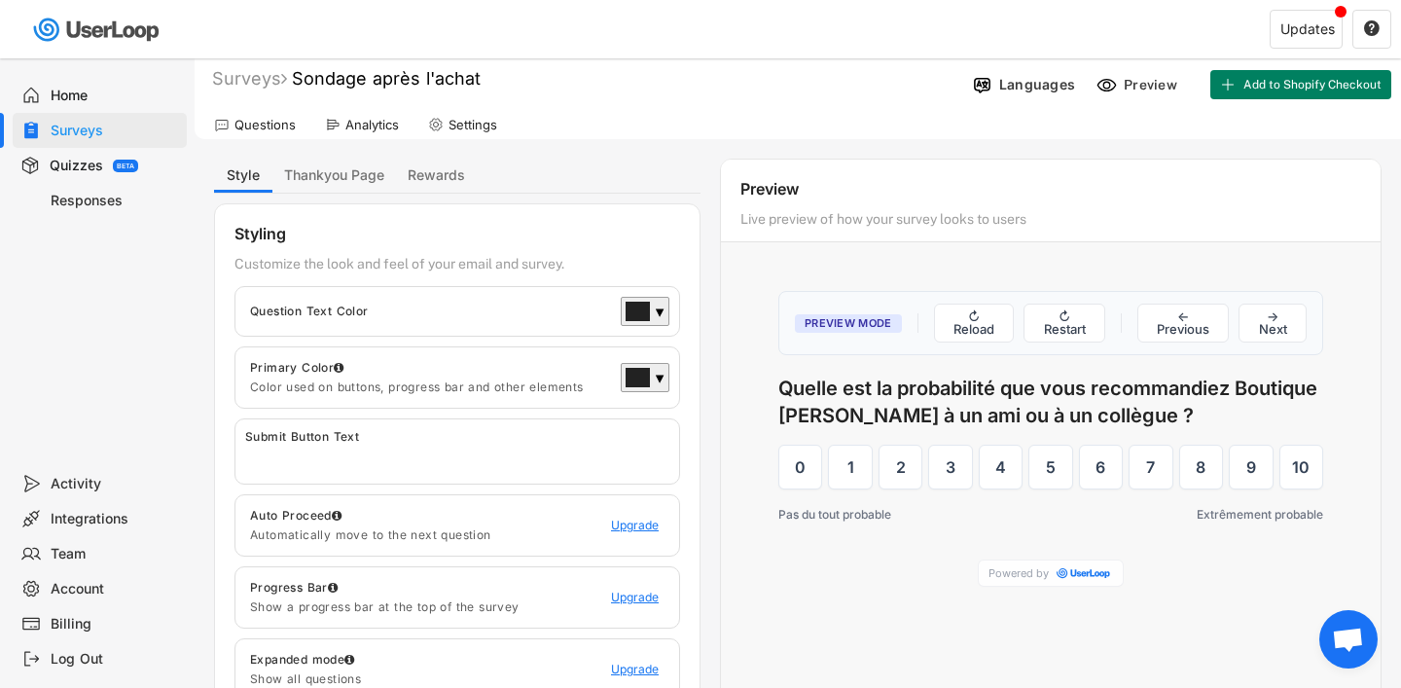
click at [1265, 322] on button "→ Next" at bounding box center [1272, 322] width 68 height 39
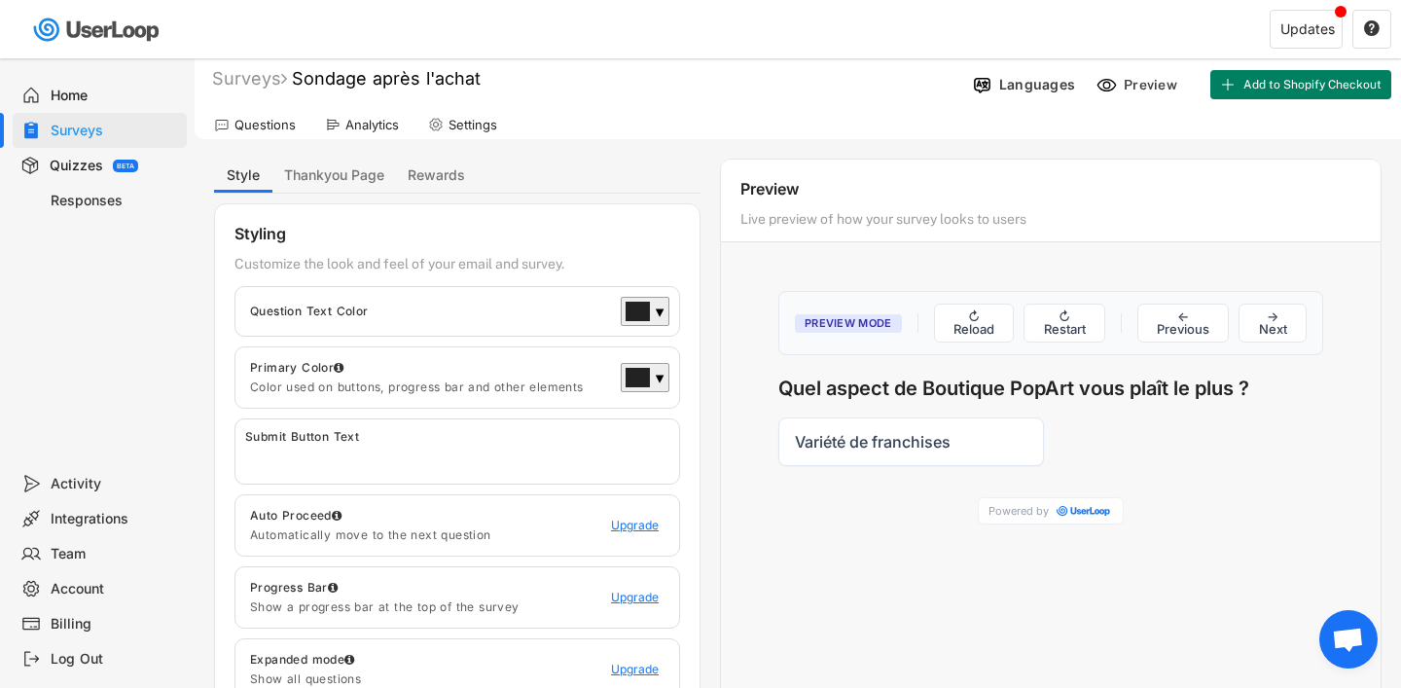
click at [1265, 322] on button "→ Next" at bounding box center [1272, 322] width 68 height 39
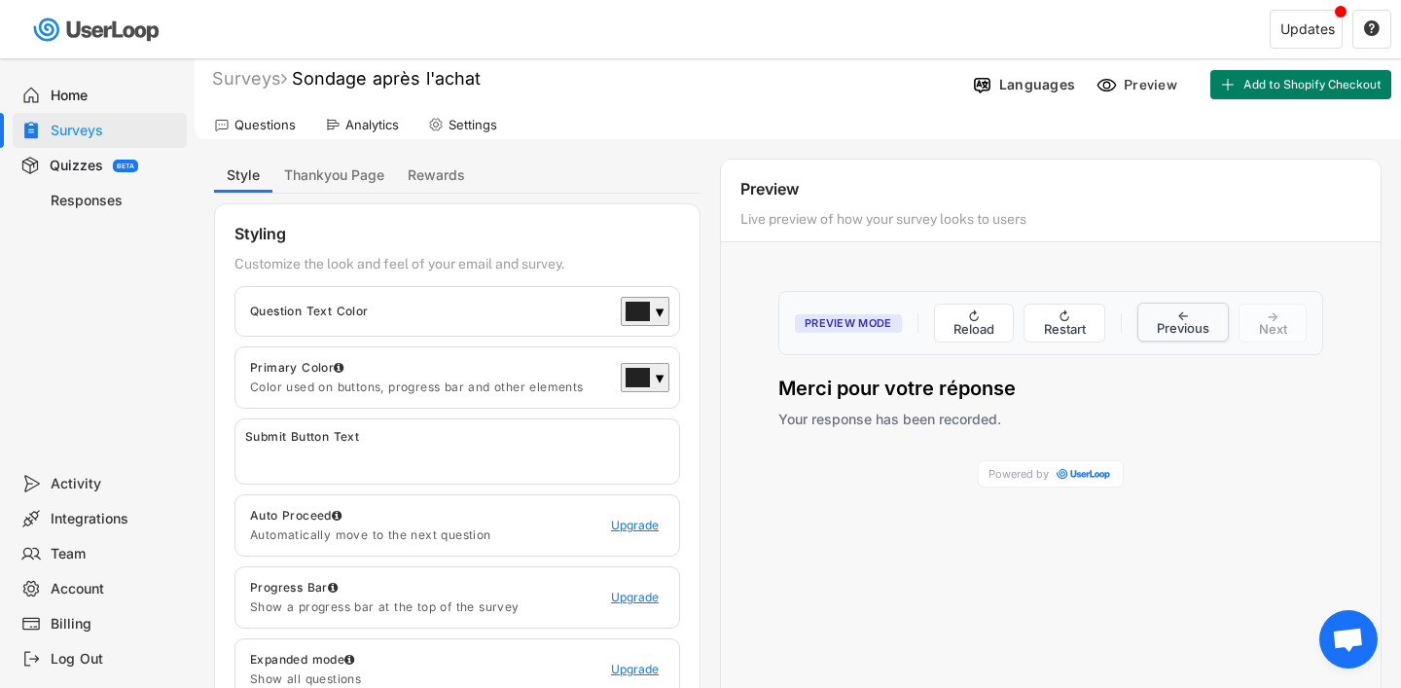
click at [1154, 330] on button "← Previous" at bounding box center [1183, 321] width 92 height 39
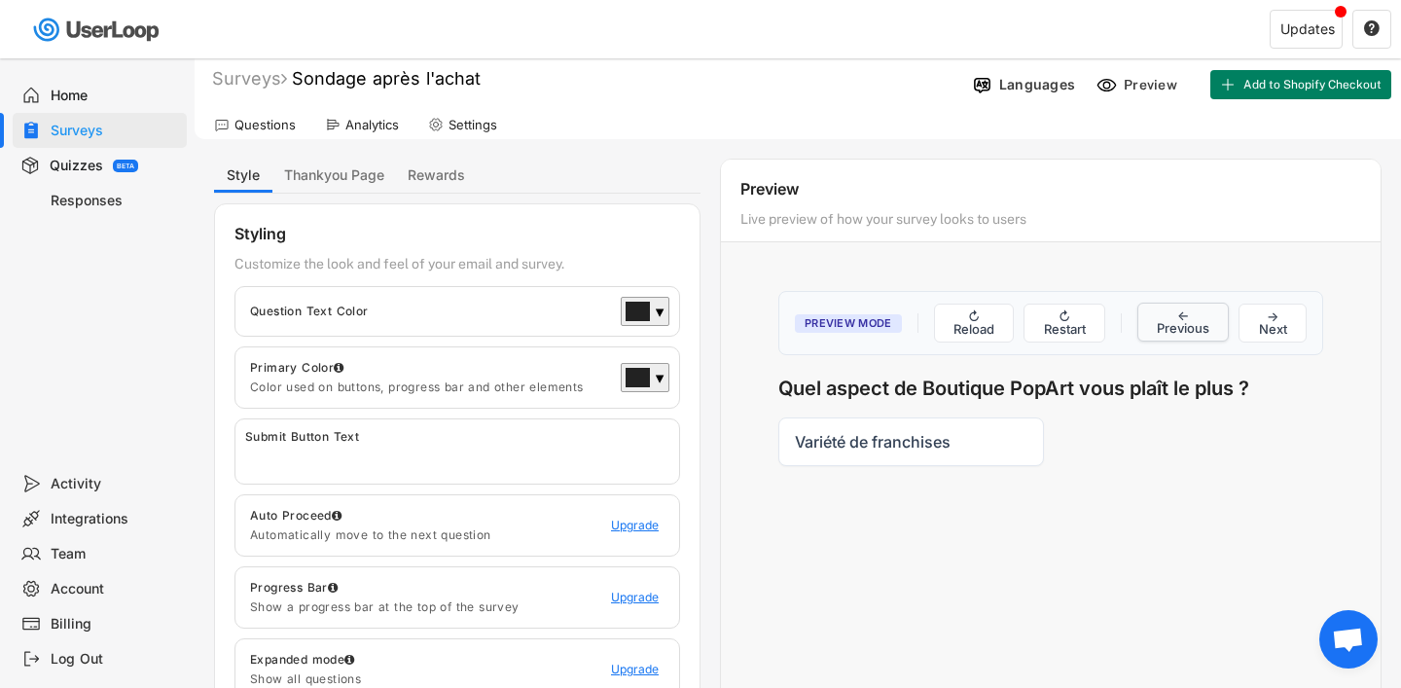
click at [1155, 331] on button "← Previous" at bounding box center [1183, 321] width 92 height 39
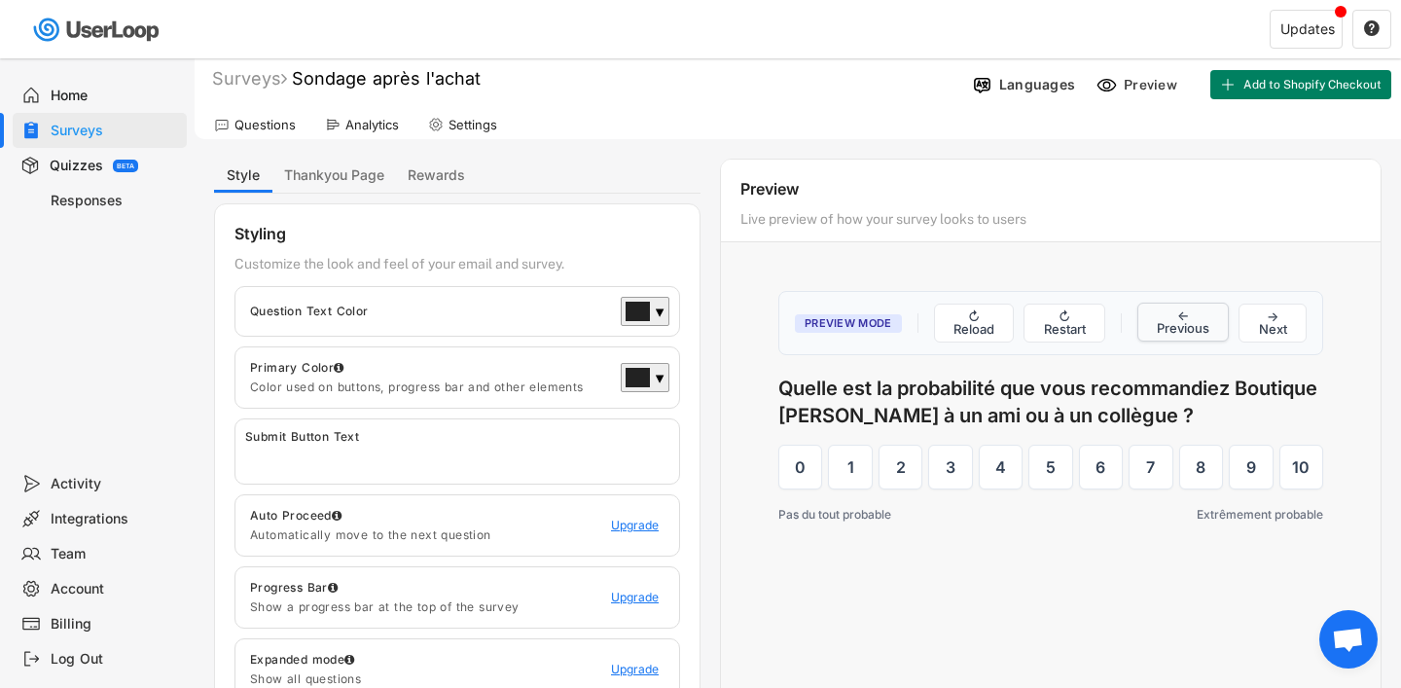
click at [1155, 331] on button "← Previous" at bounding box center [1183, 321] width 92 height 39
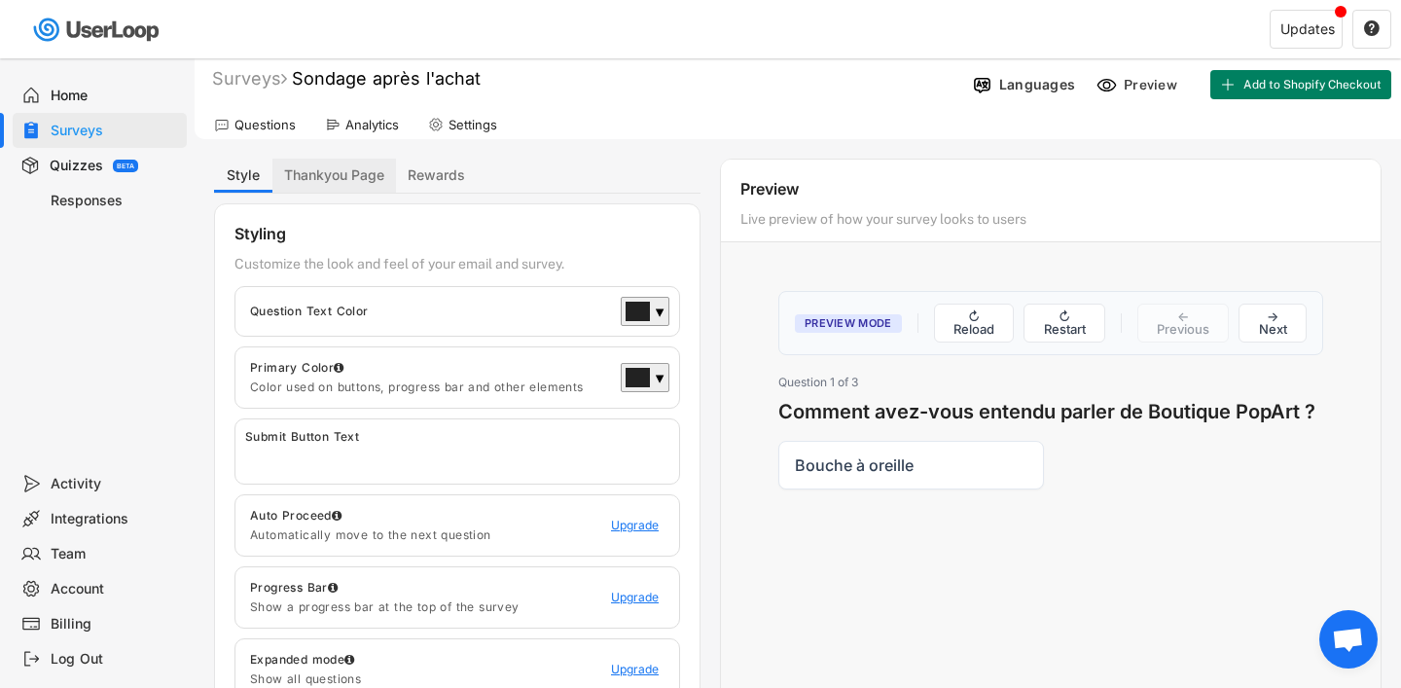
click at [366, 168] on button "Thankyou Page" at bounding box center [334, 176] width 124 height 34
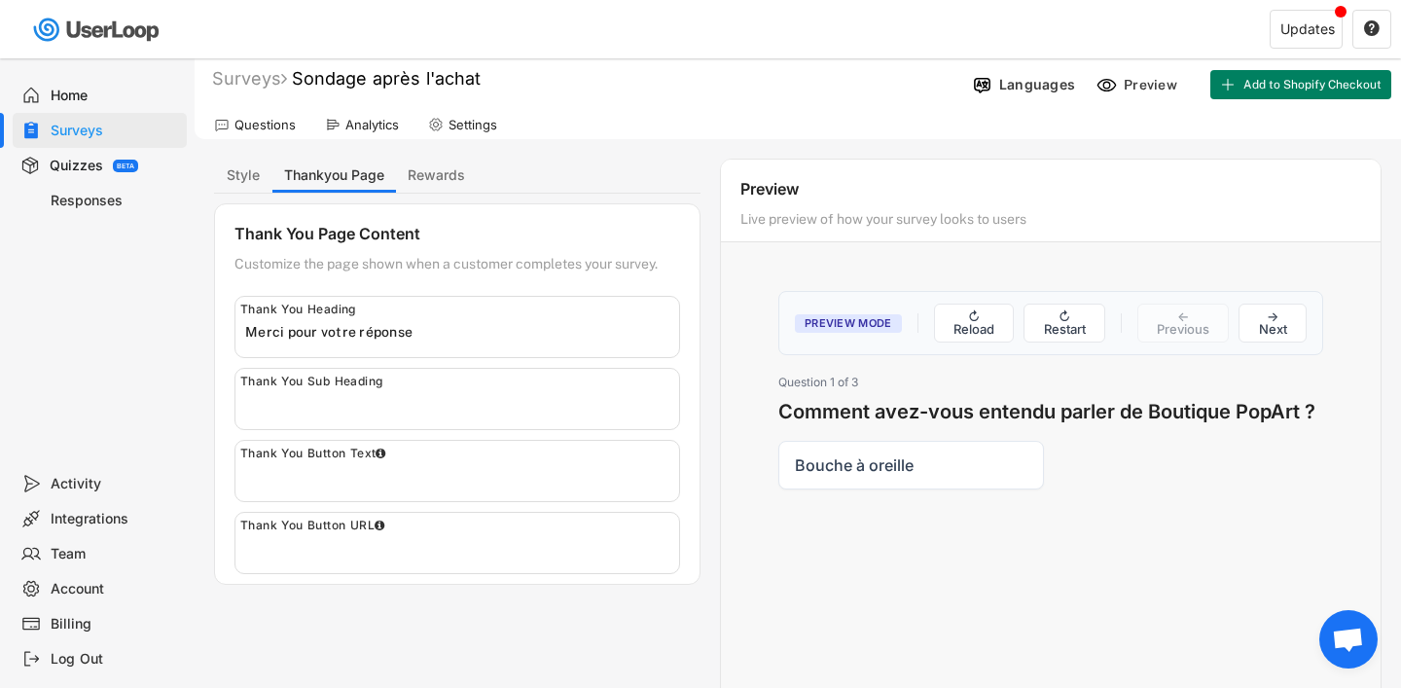
click at [426, 316] on div "Thank You Heading" at bounding box center [456, 327] width 445 height 62
click at [425, 328] on input "input" at bounding box center [462, 331] width 434 height 29
click at [249, 335] on input "input" at bounding box center [462, 331] width 434 height 29
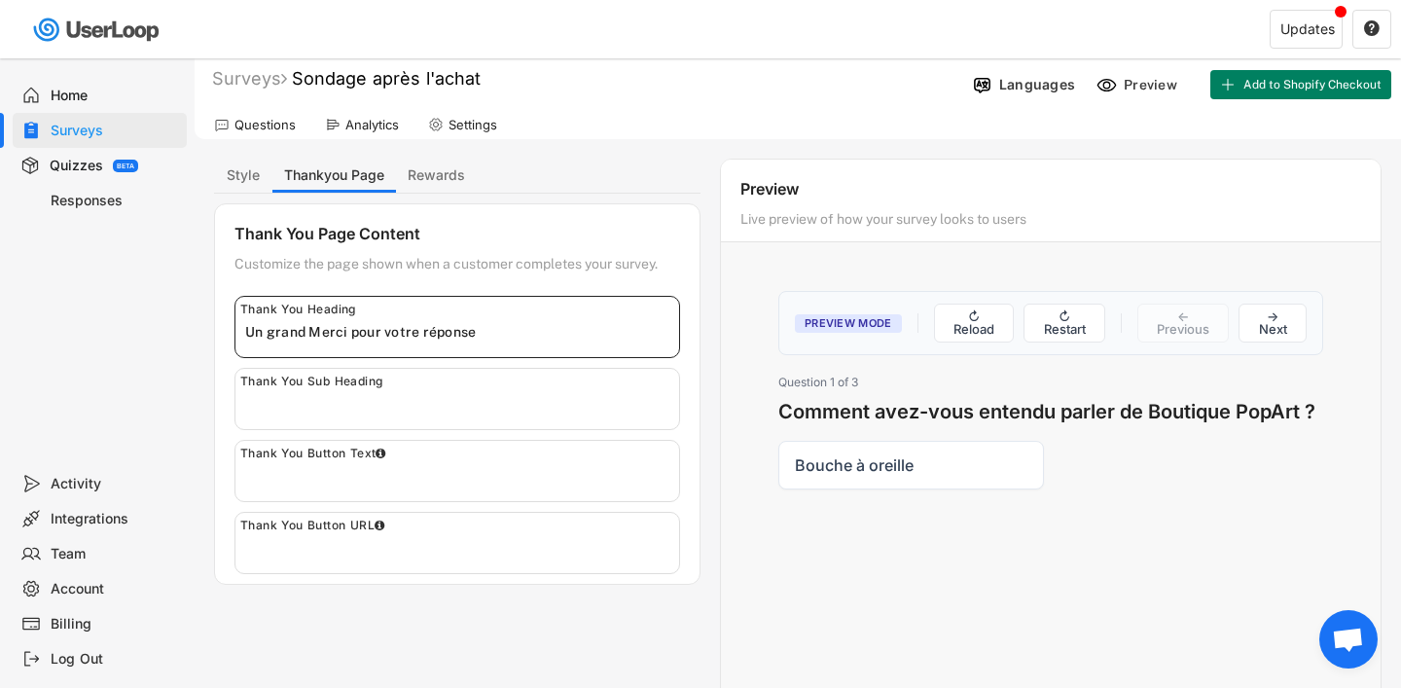
click at [319, 329] on input "input" at bounding box center [462, 331] width 434 height 29
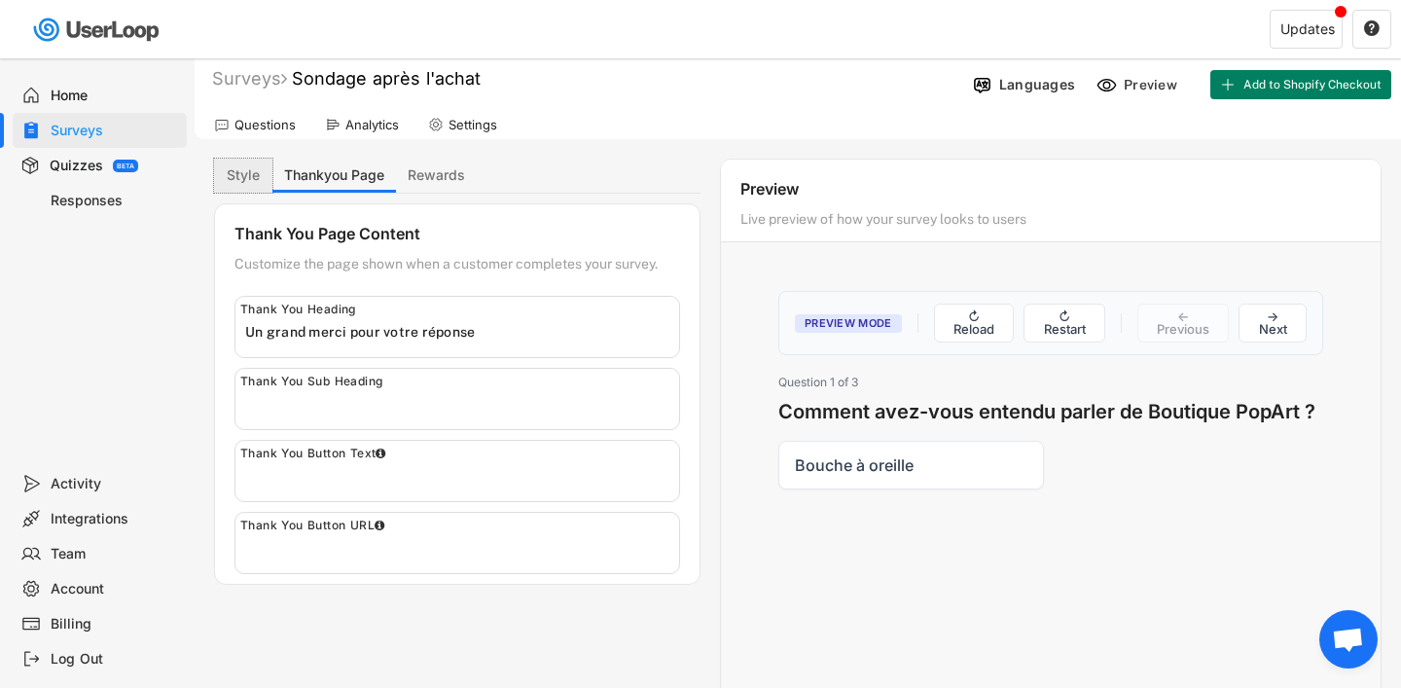
click at [254, 178] on button "Style" at bounding box center [243, 176] width 58 height 34
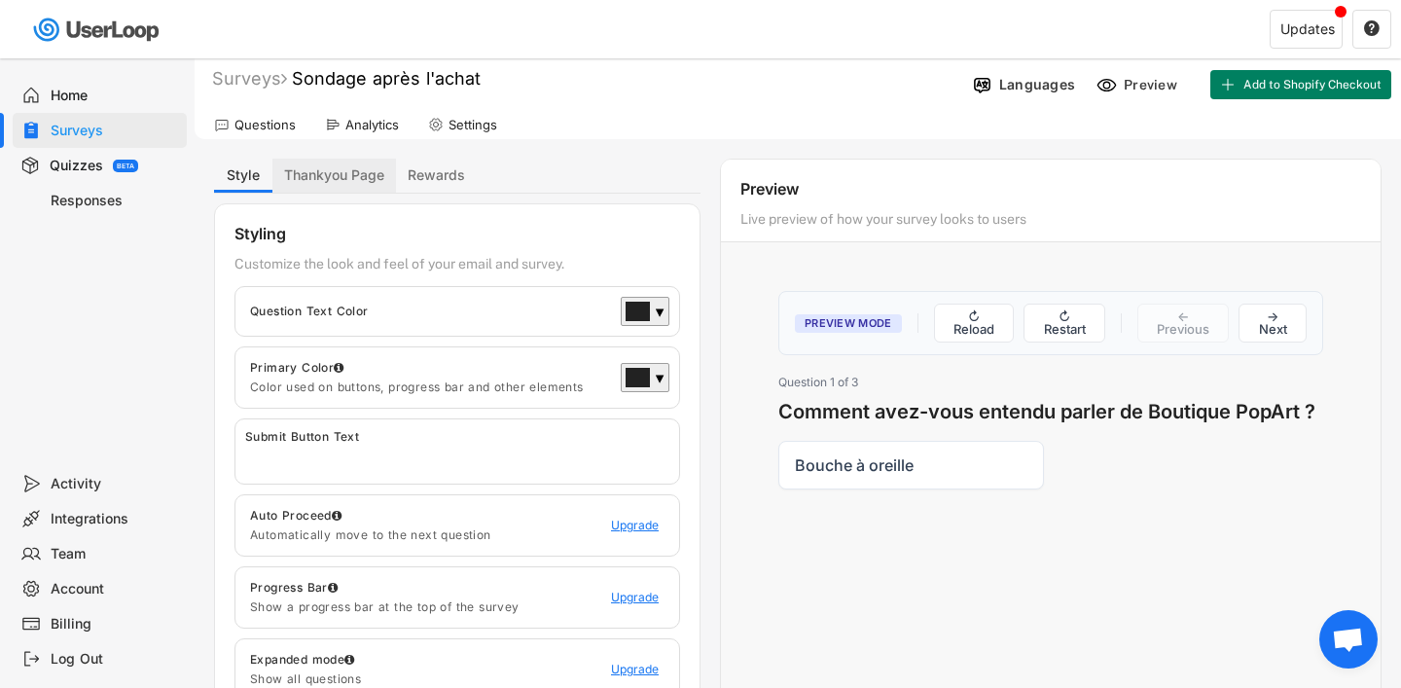
click at [328, 175] on button "Thankyou Page" at bounding box center [334, 176] width 124 height 34
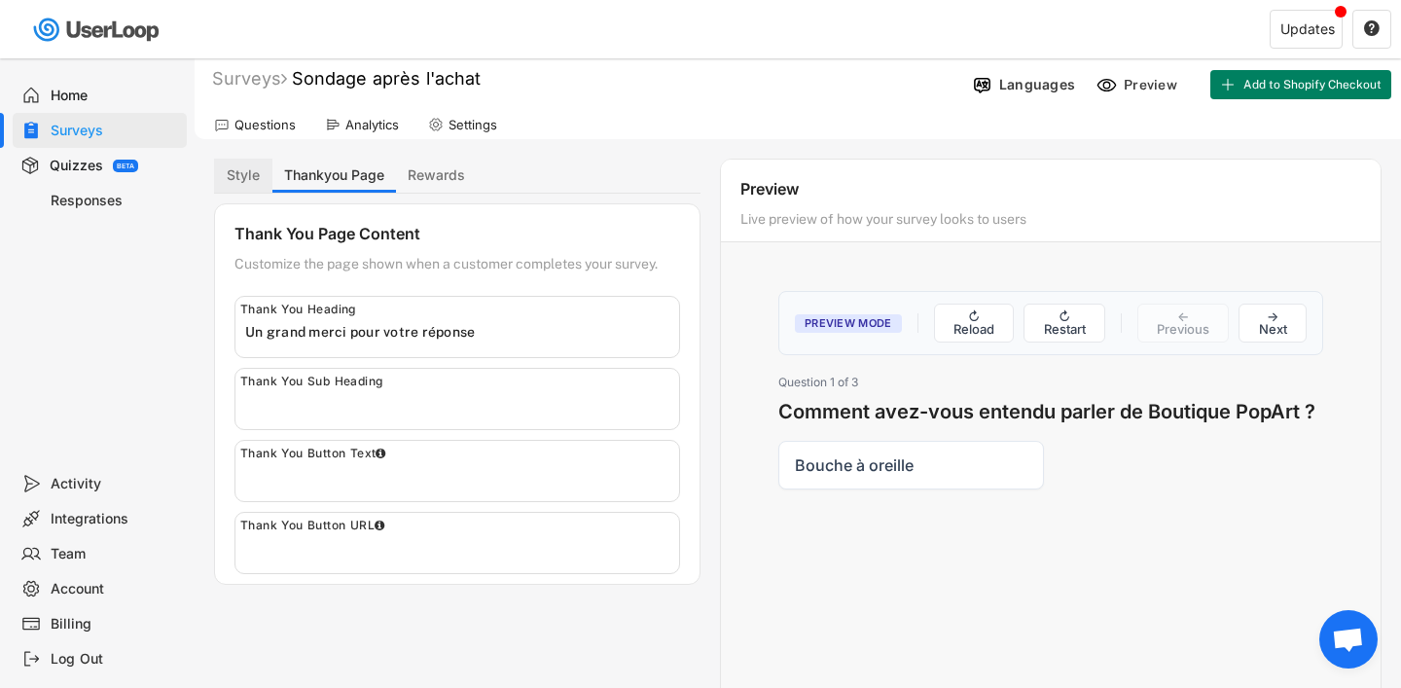
click at [254, 185] on button "Style" at bounding box center [243, 176] width 58 height 34
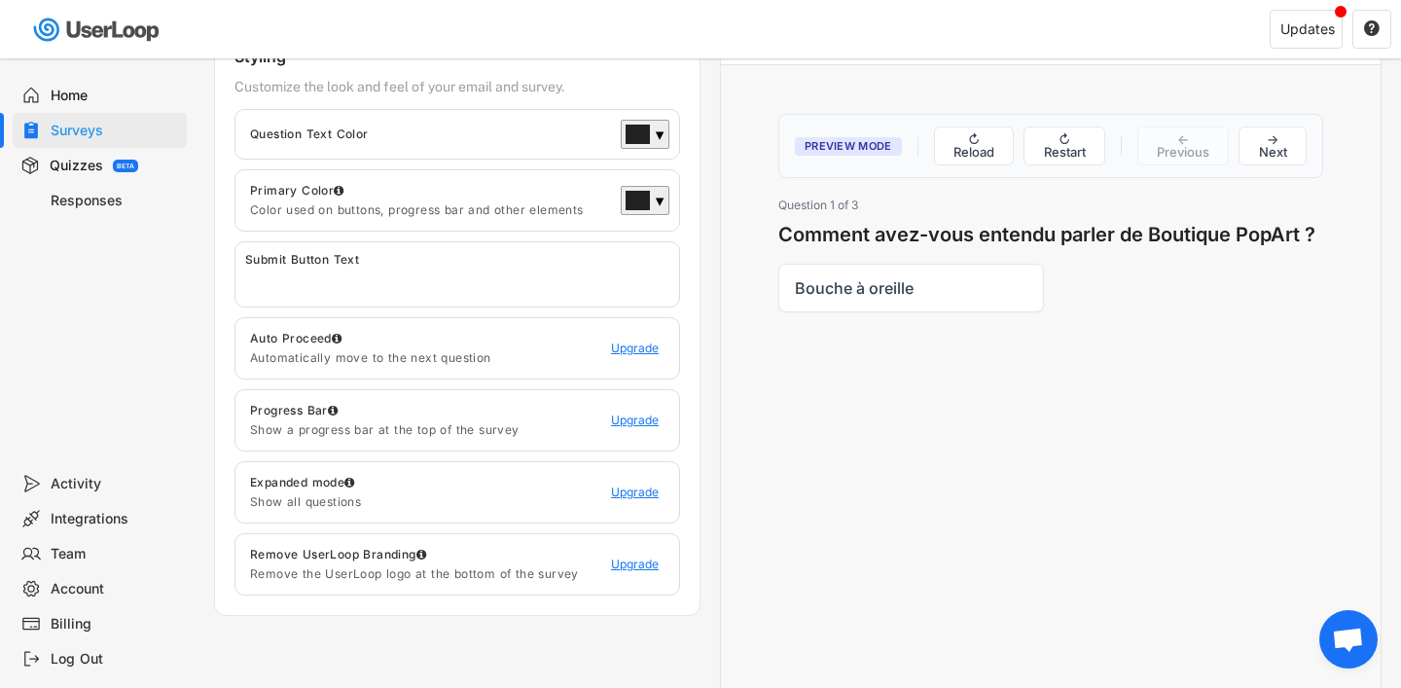
scroll to position [0, 0]
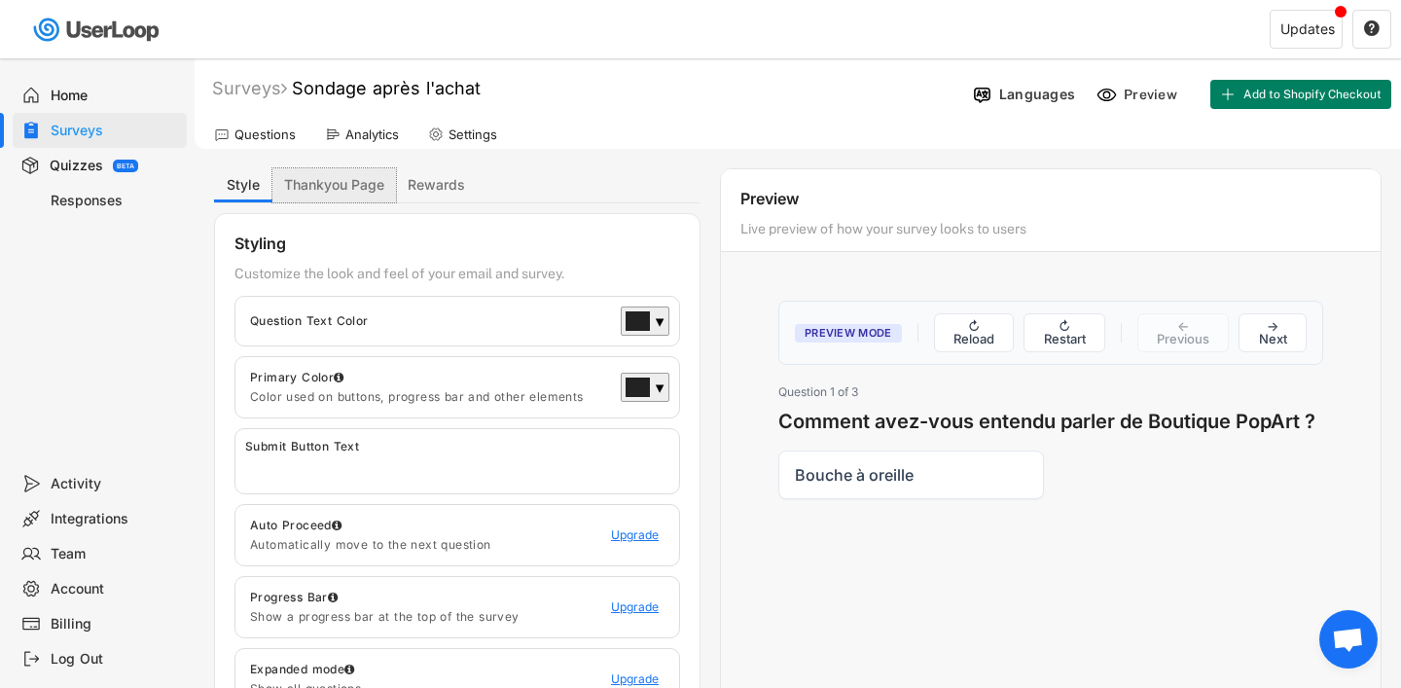
click at [367, 201] on button "Thankyou Page" at bounding box center [334, 185] width 124 height 34
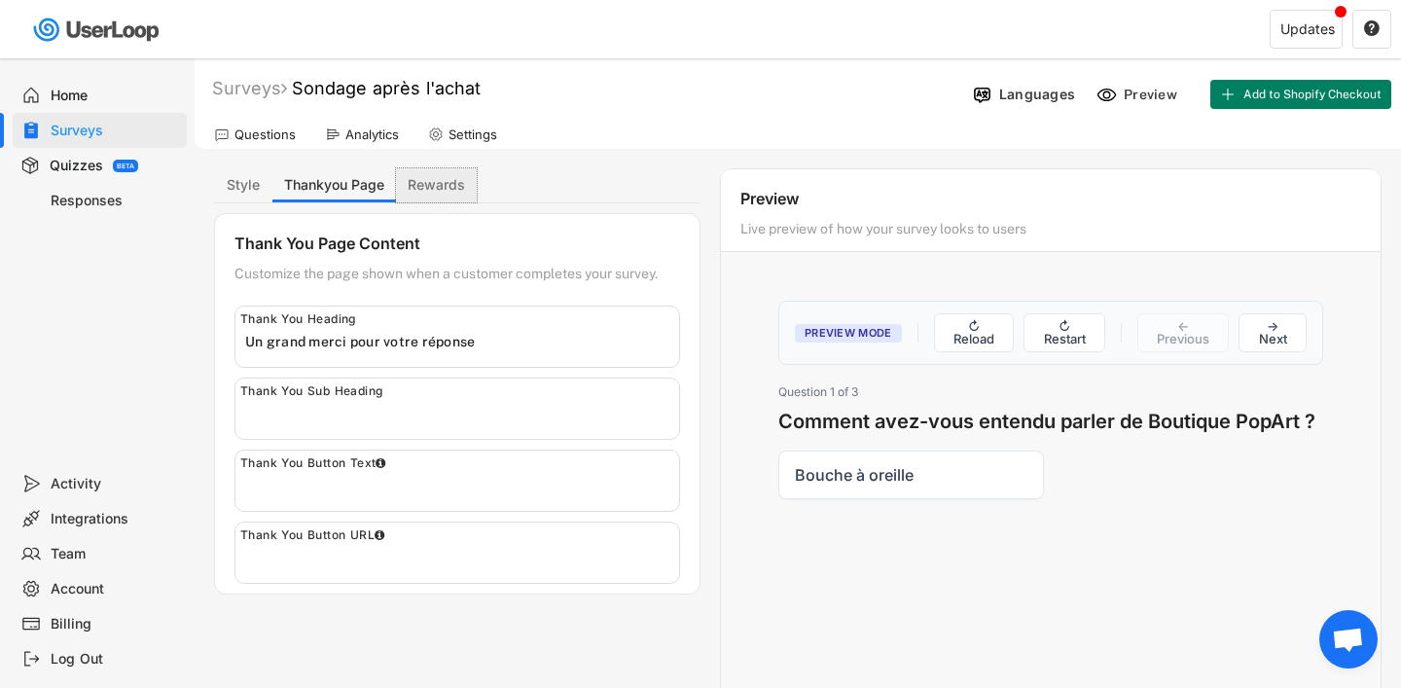
click at [431, 182] on button "Rewards" at bounding box center [436, 185] width 81 height 34
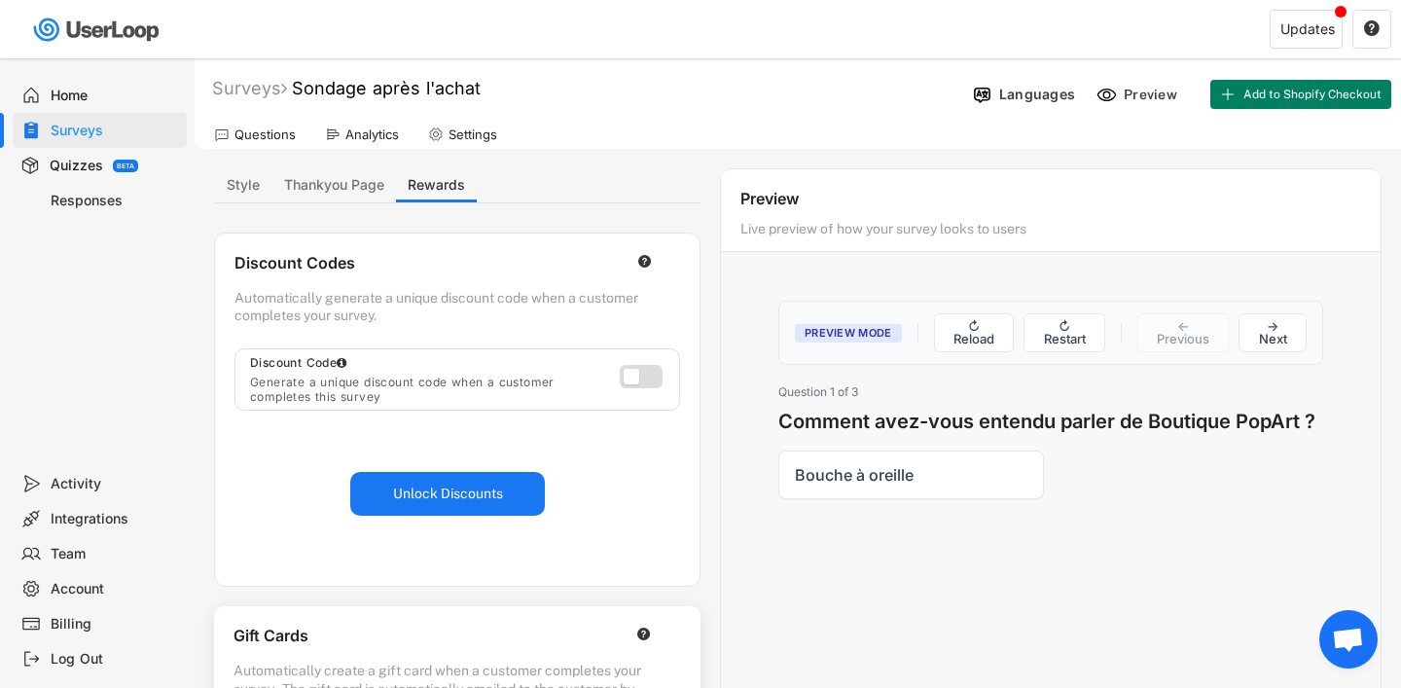
click at [62, 104] on div "Home" at bounding box center [100, 95] width 174 height 35
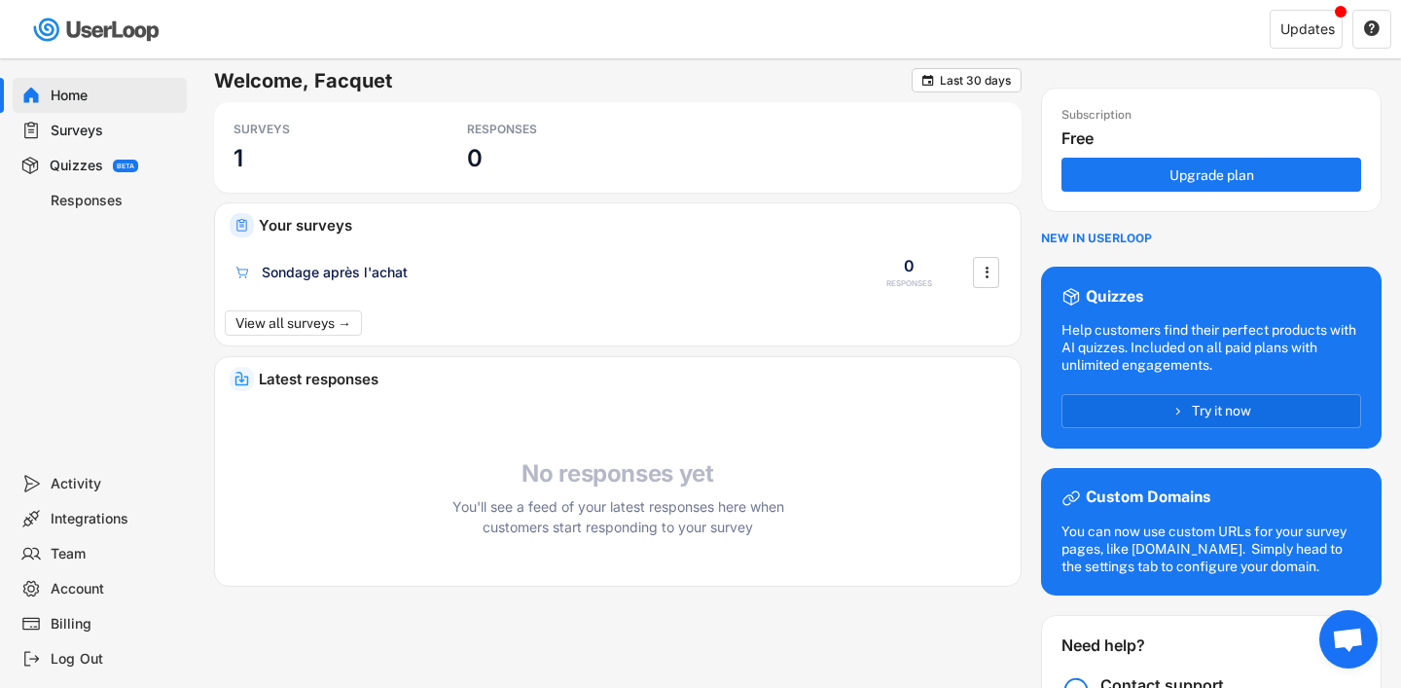
click at [92, 133] on div "Surveys" at bounding box center [115, 131] width 128 height 18
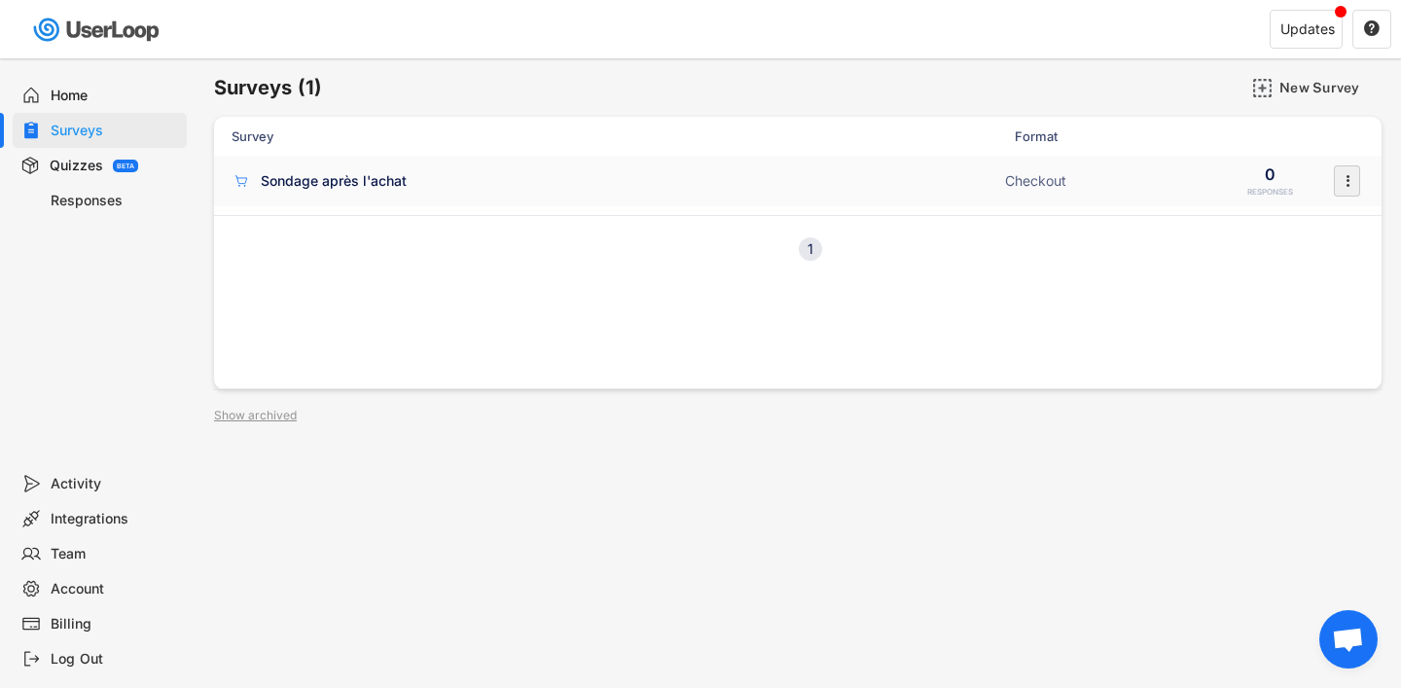
click at [1353, 181] on icon "" at bounding box center [1346, 180] width 19 height 29
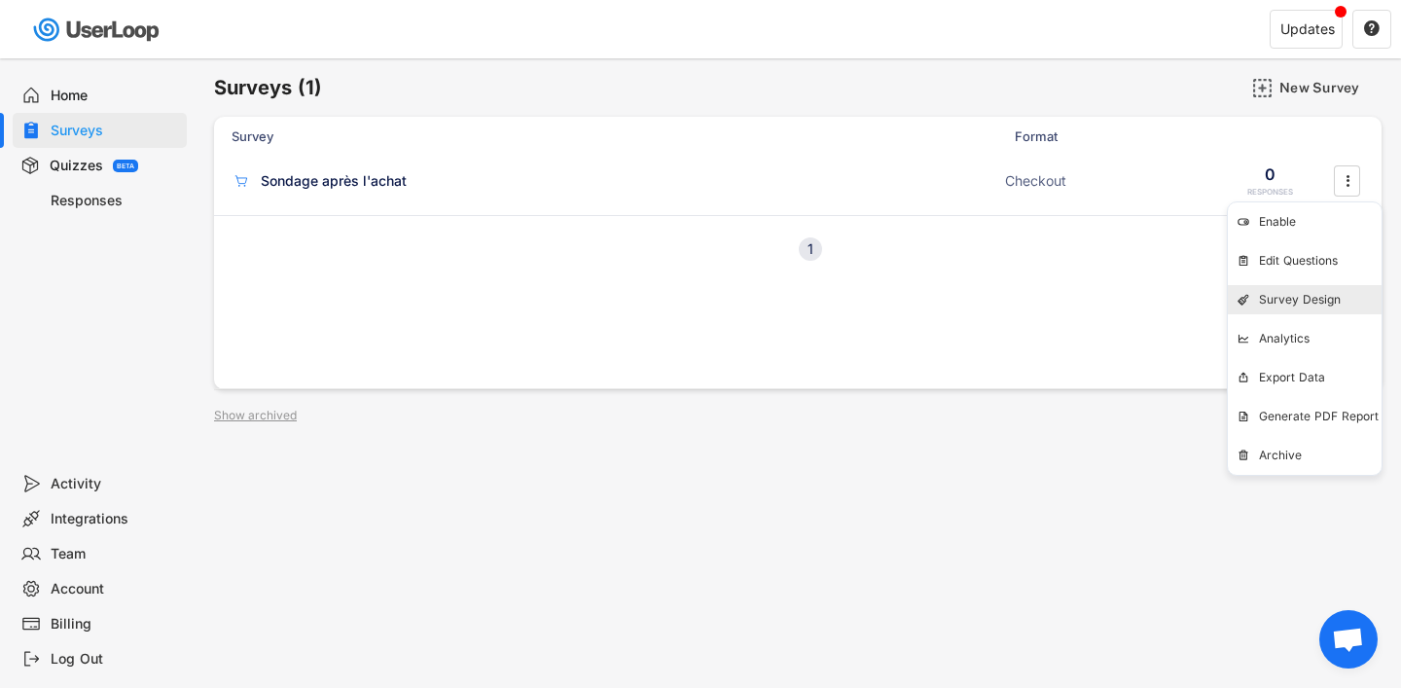
click at [1318, 304] on div "Survey Design" at bounding box center [1320, 300] width 123 height 16
type input "Un grand merci pour votre réponse"
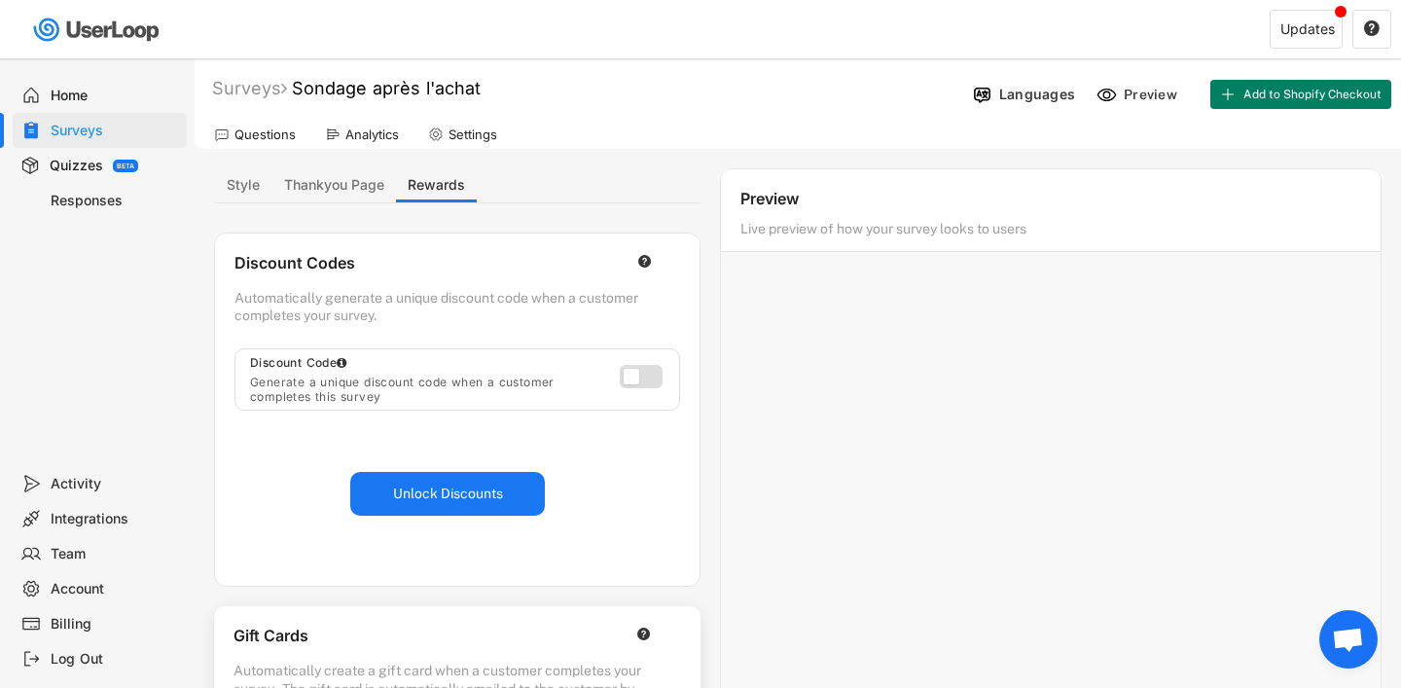
click at [334, 178] on button "Thankyou Page" at bounding box center [334, 185] width 124 height 34
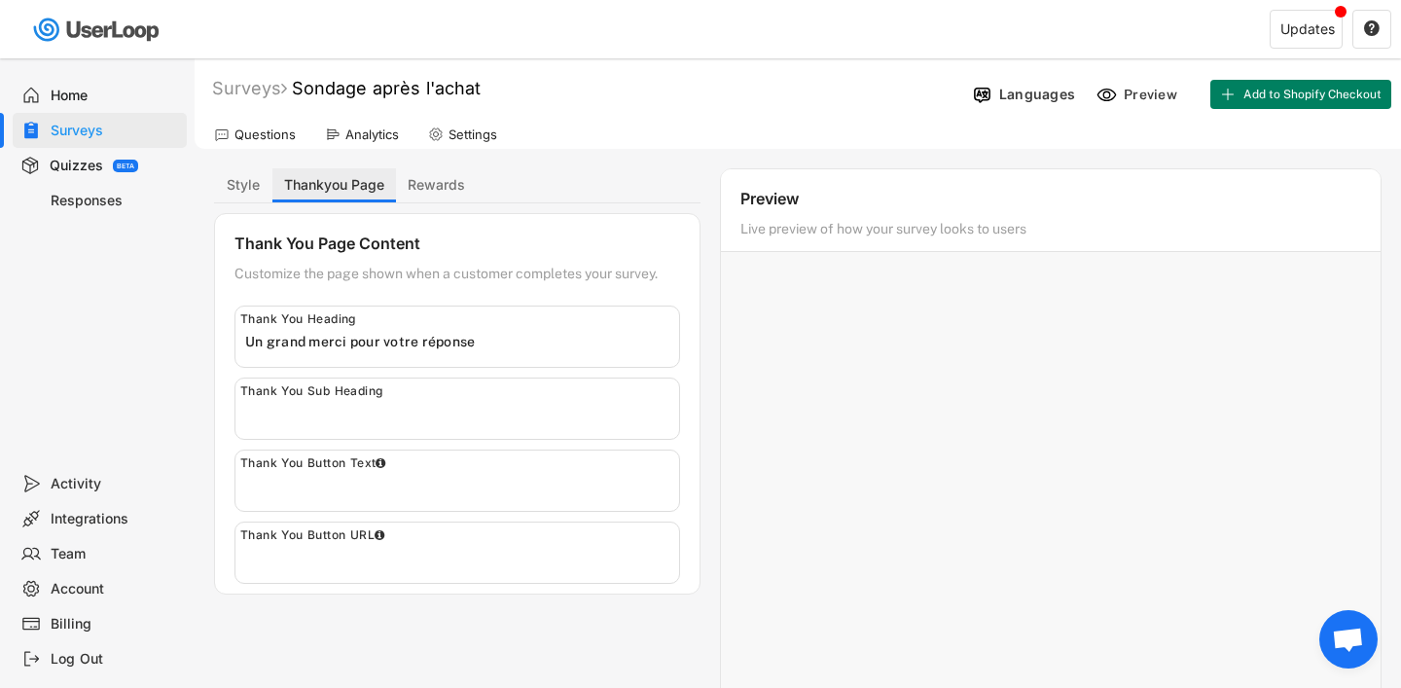
click at [251, 197] on button "Style" at bounding box center [243, 185] width 58 height 34
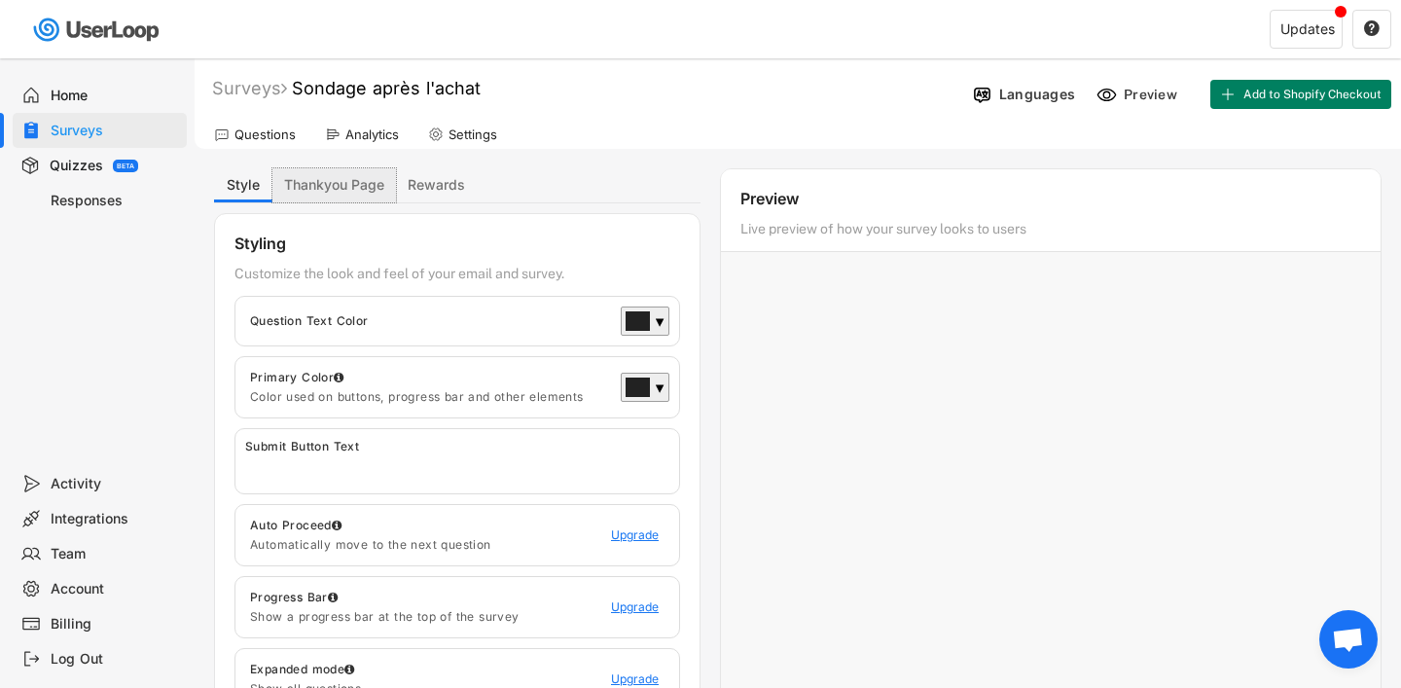
click at [315, 196] on button "Thankyou Page" at bounding box center [334, 185] width 124 height 34
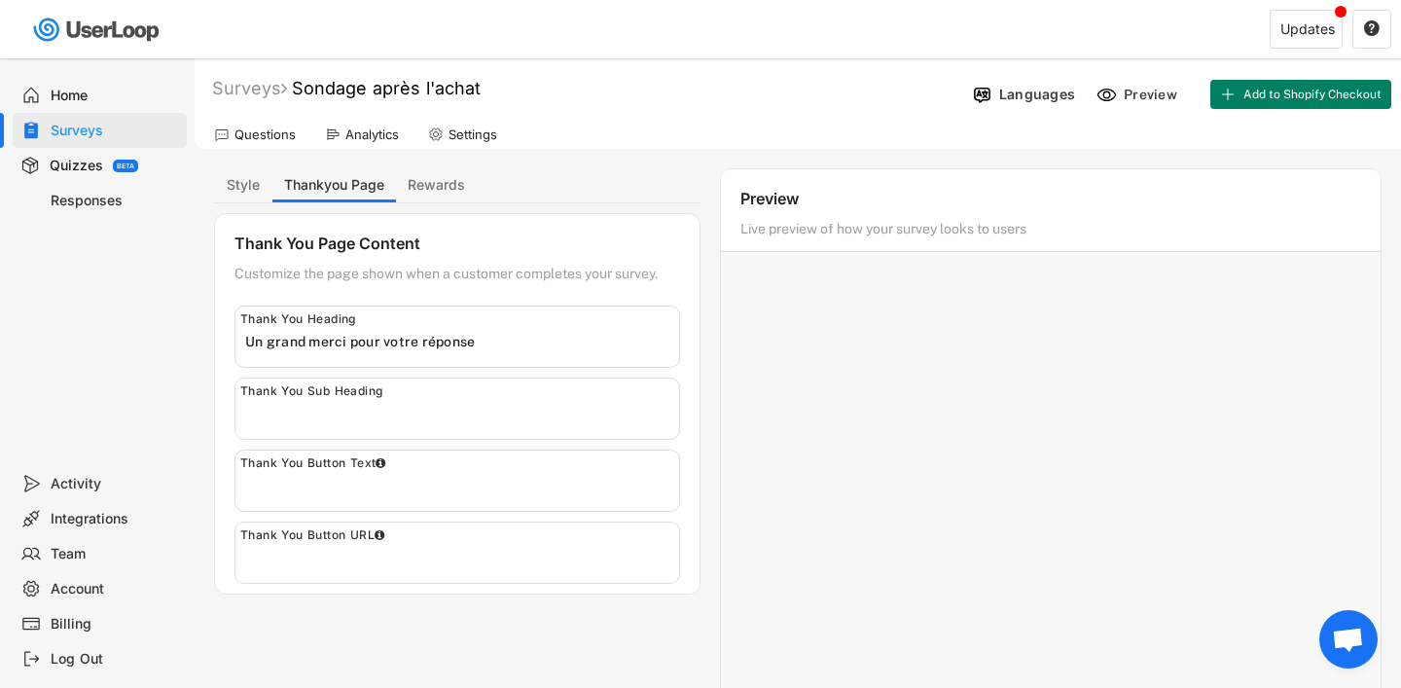
click at [98, 138] on div "Surveys" at bounding box center [115, 131] width 128 height 18
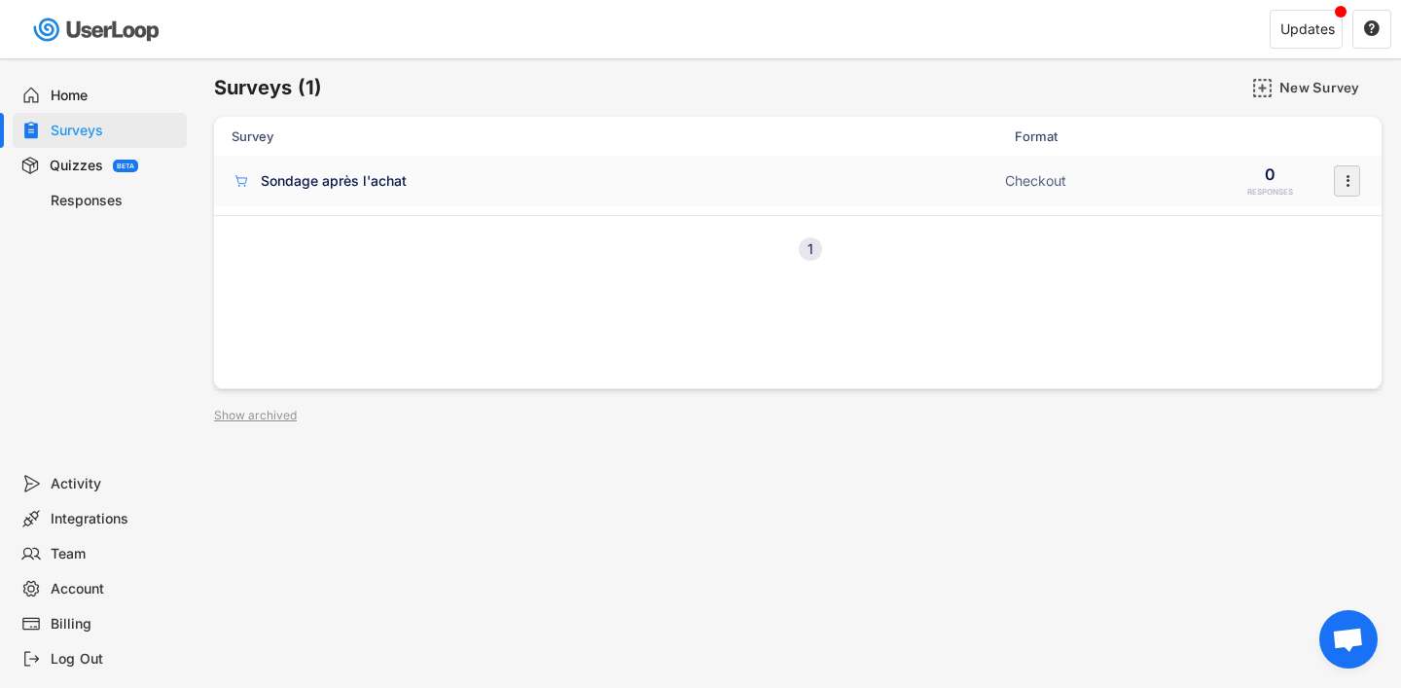
click at [1346, 181] on text "" at bounding box center [1347, 180] width 4 height 20
click at [1301, 237] on div "Enable Edit Questions Survey Design Analytics Export Data Generate PDF Report A…" at bounding box center [1304, 338] width 156 height 274
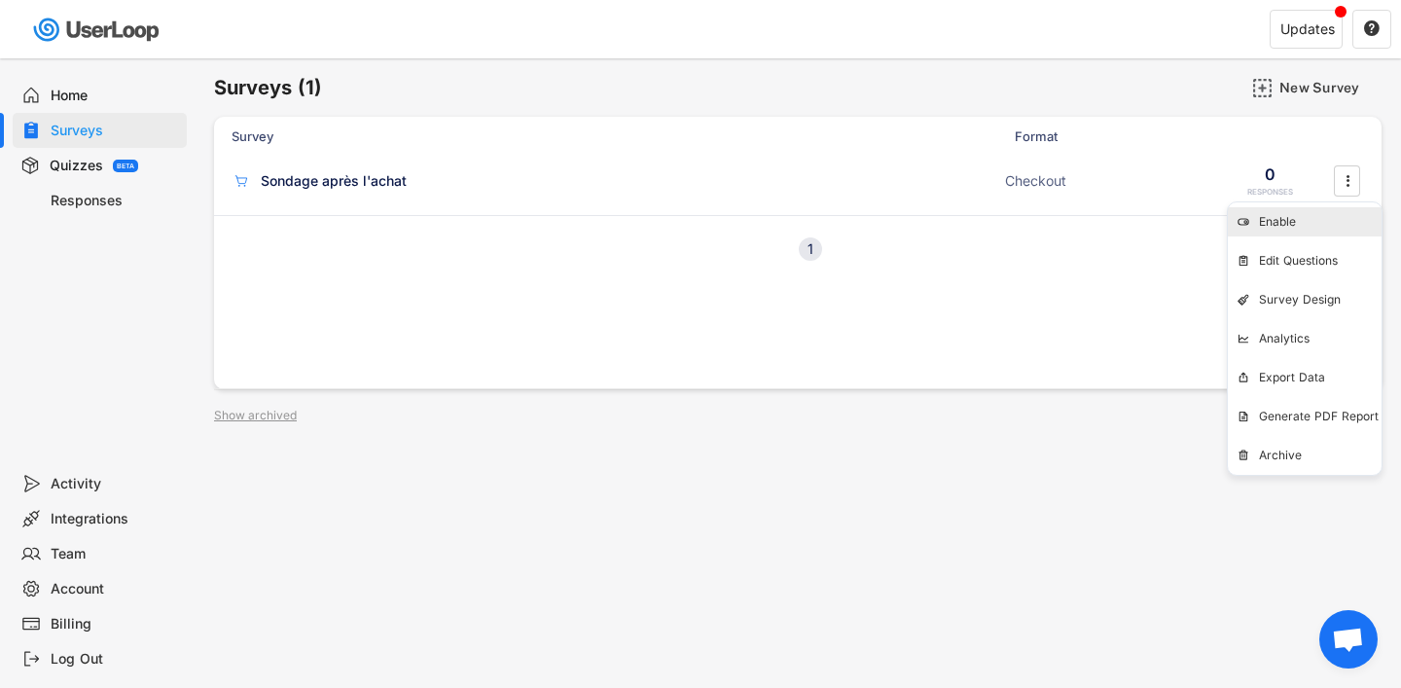
click at [1298, 227] on div "Enable" at bounding box center [1320, 222] width 123 height 16
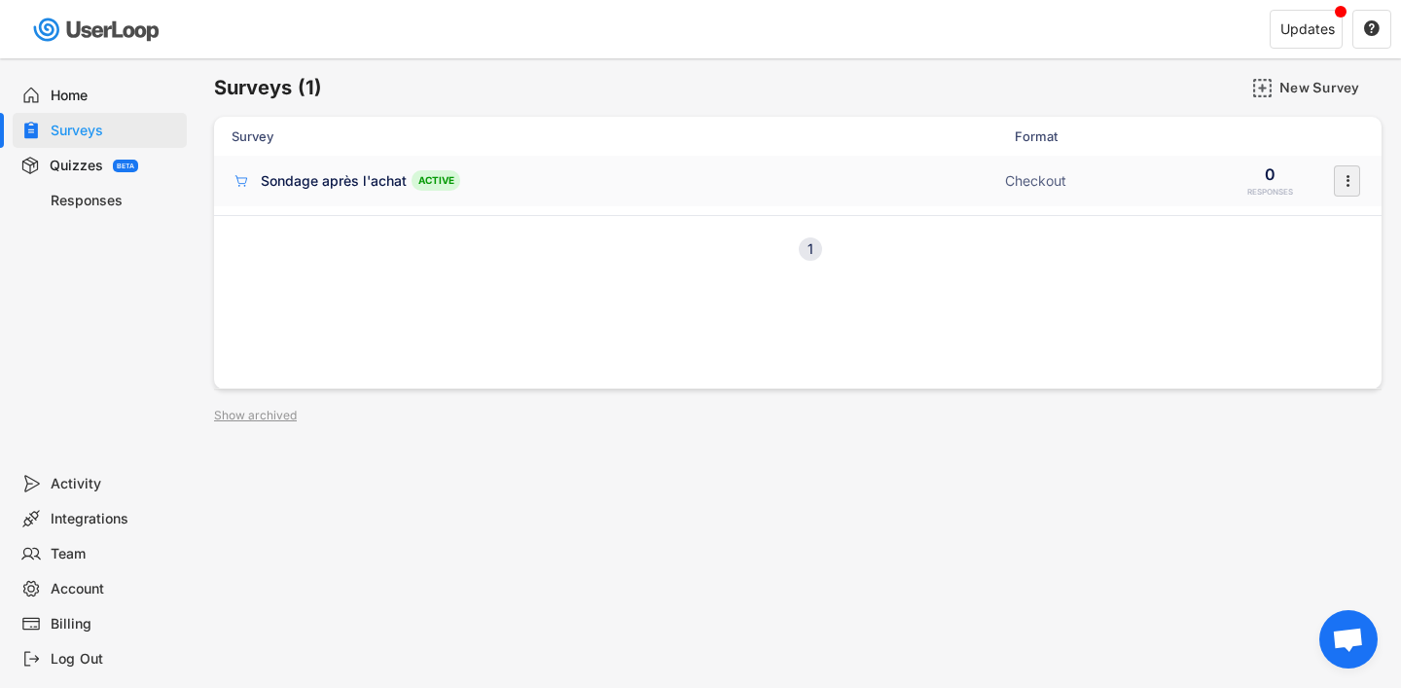
click at [1344, 166] on icon "" at bounding box center [1346, 180] width 19 height 29
click at [917, 329] on div "Survey Format Responses No surveys yet Create your first survey to get started.…" at bounding box center [797, 253] width 1167 height 272
click at [70, 496] on div "Activity" at bounding box center [100, 483] width 174 height 35
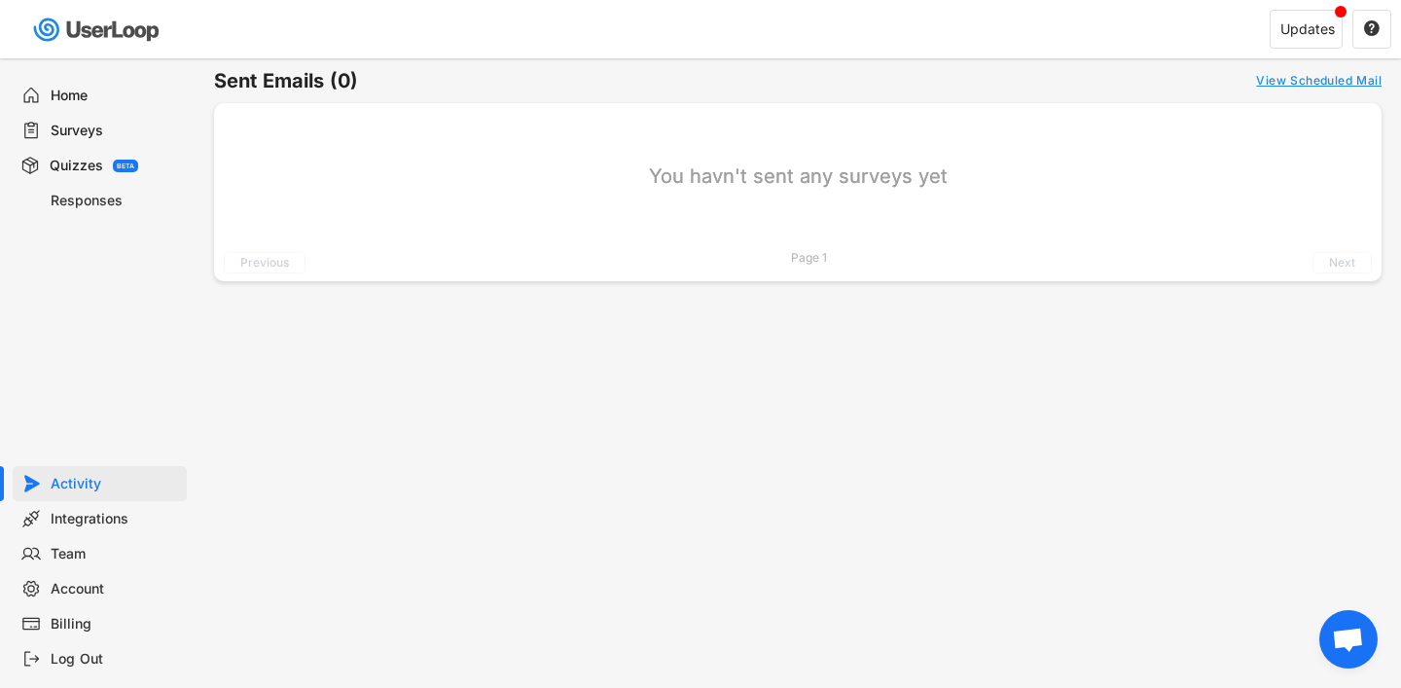
click at [82, 522] on div "Integrations" at bounding box center [115, 519] width 128 height 18
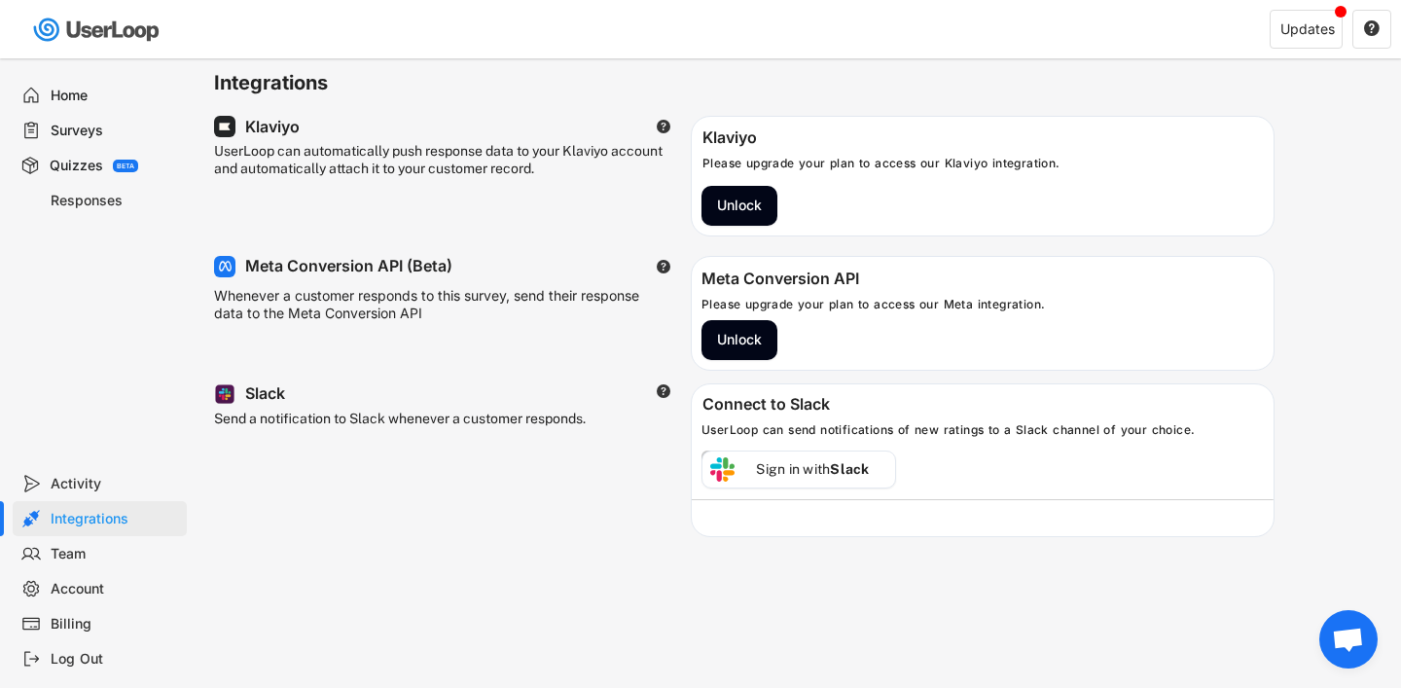
click at [80, 565] on div "Team" at bounding box center [100, 553] width 174 height 35
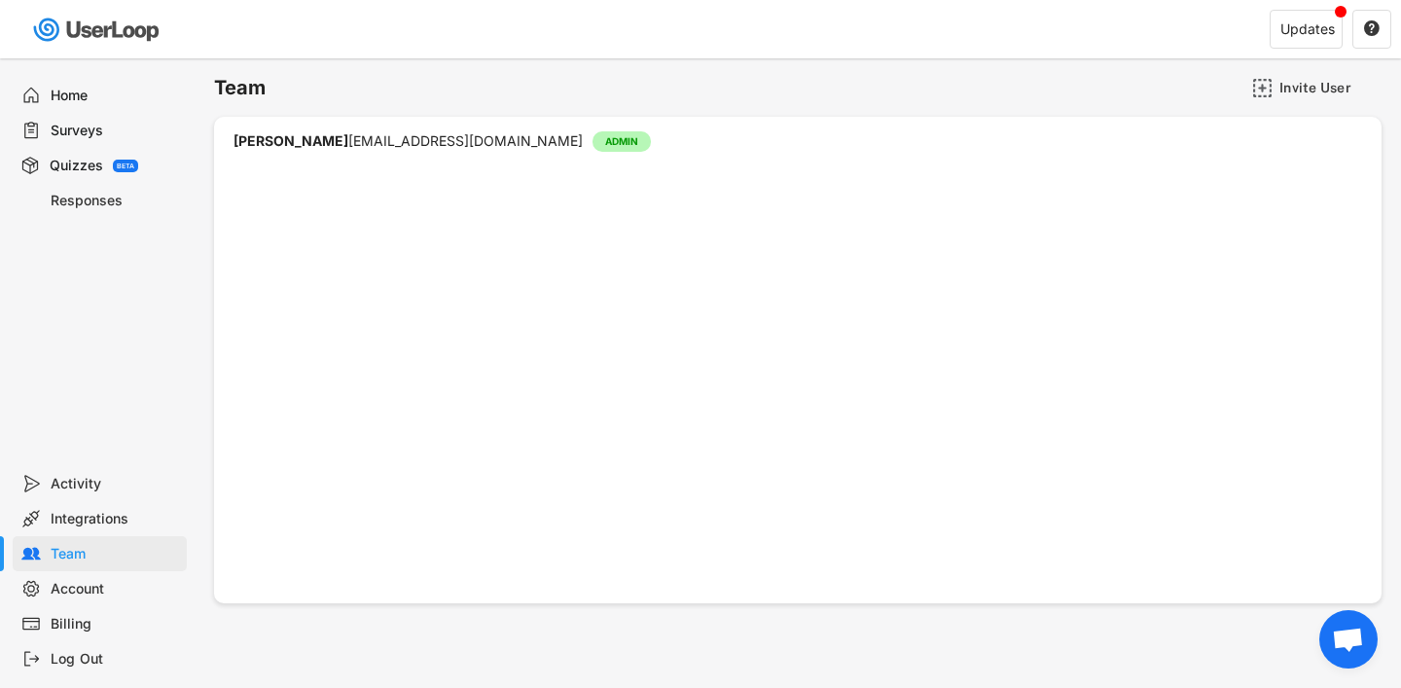
click at [73, 591] on div "Account" at bounding box center [115, 589] width 128 height 18
select select ""fr""
select select ""1_week""
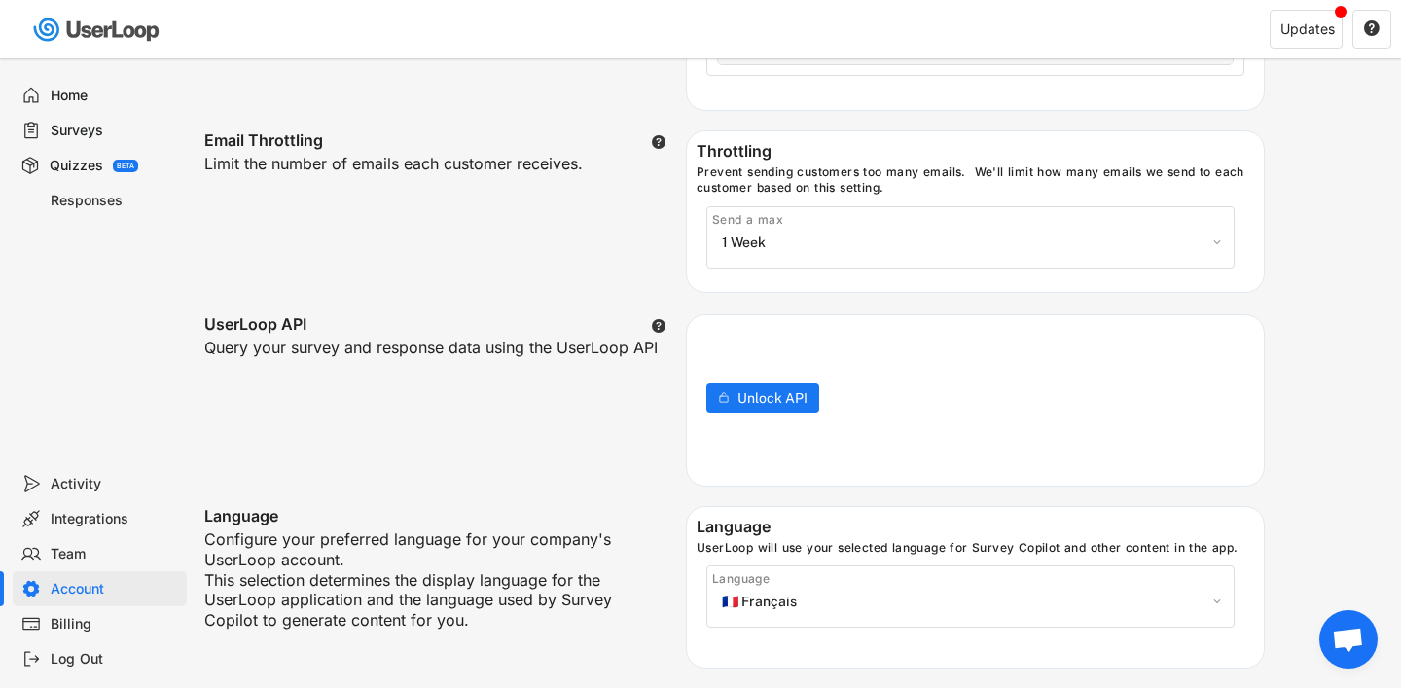
scroll to position [723, 0]
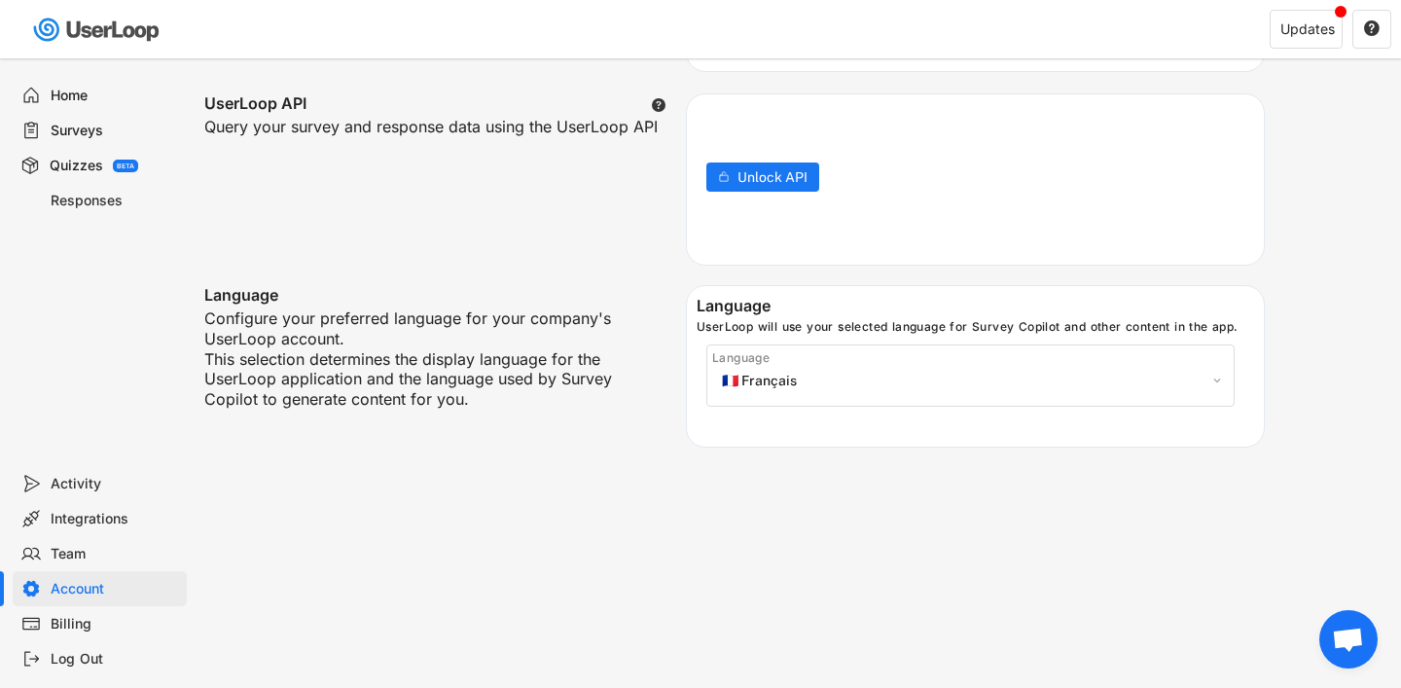
click at [63, 615] on div "Billing" at bounding box center [115, 624] width 128 height 18
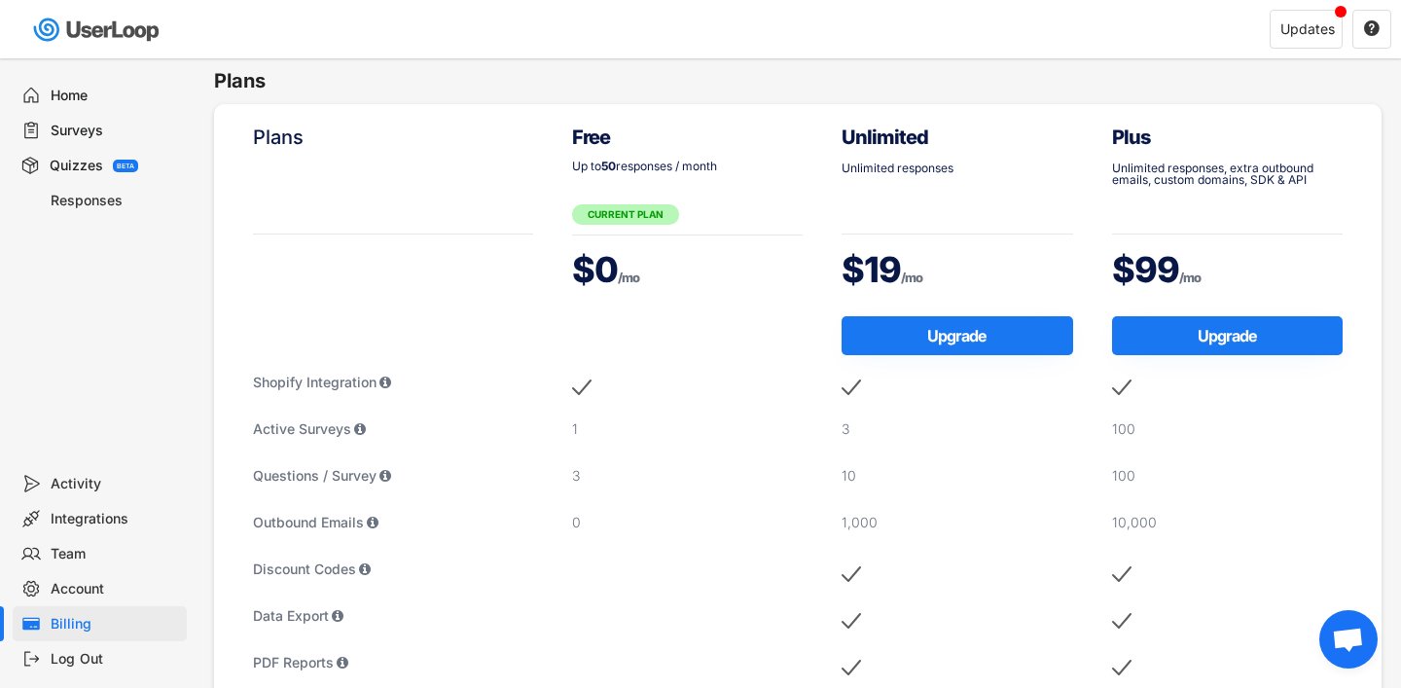
click at [77, 484] on div "Activity" at bounding box center [115, 484] width 128 height 18
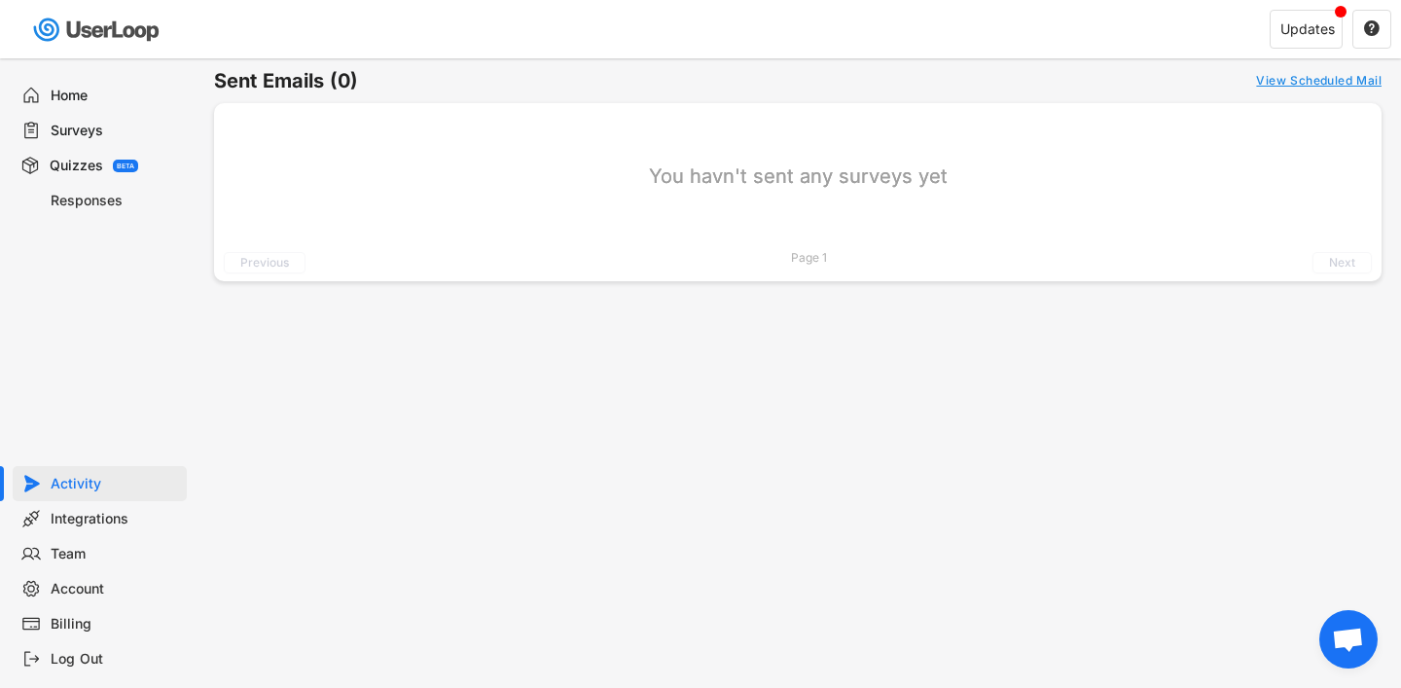
click at [88, 199] on div "Responses" at bounding box center [115, 201] width 128 height 18
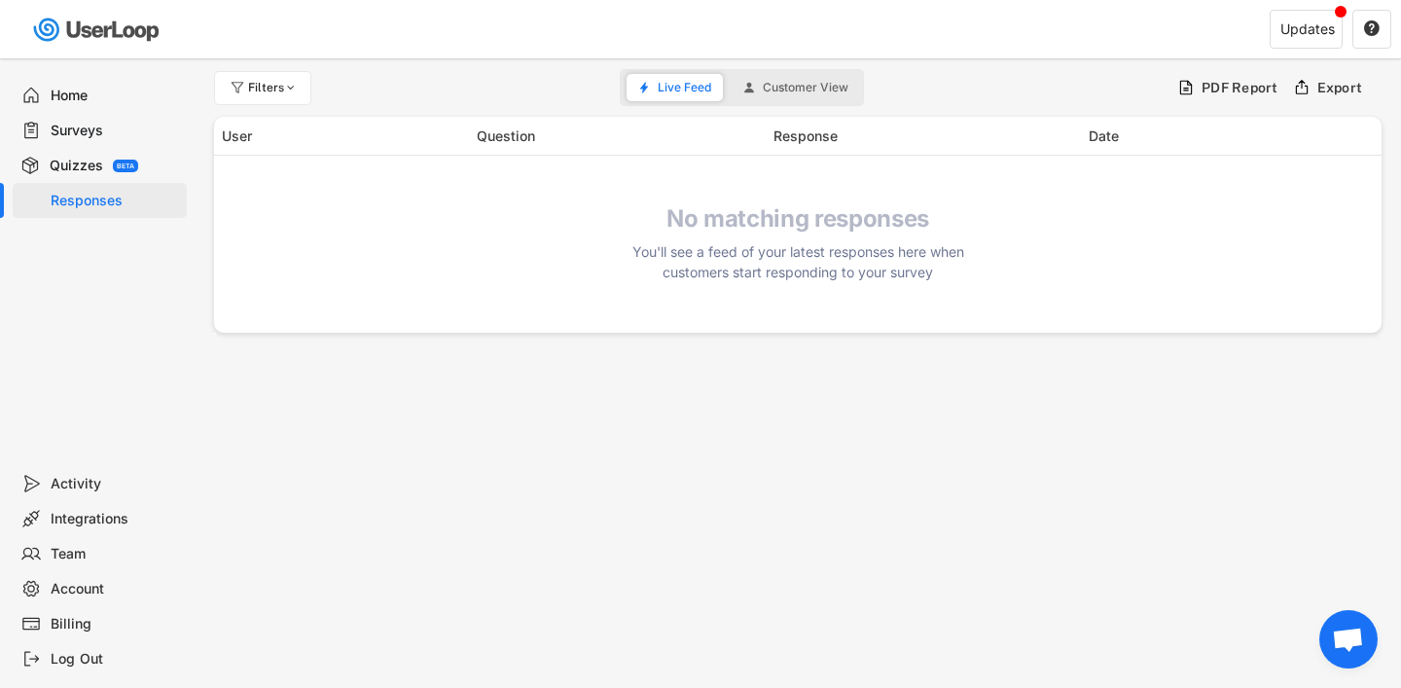
click at [89, 100] on div "Home" at bounding box center [115, 96] width 128 height 18
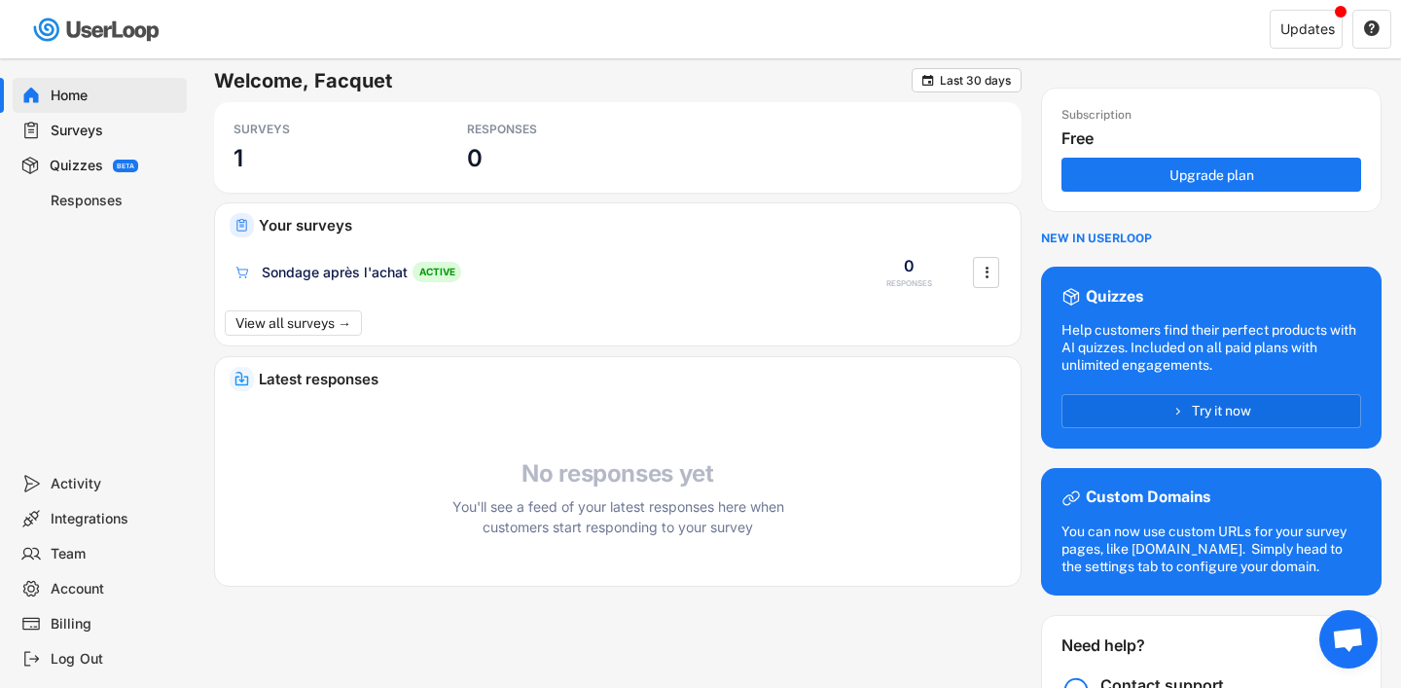
click at [89, 122] on div "Surveys" at bounding box center [115, 131] width 128 height 18
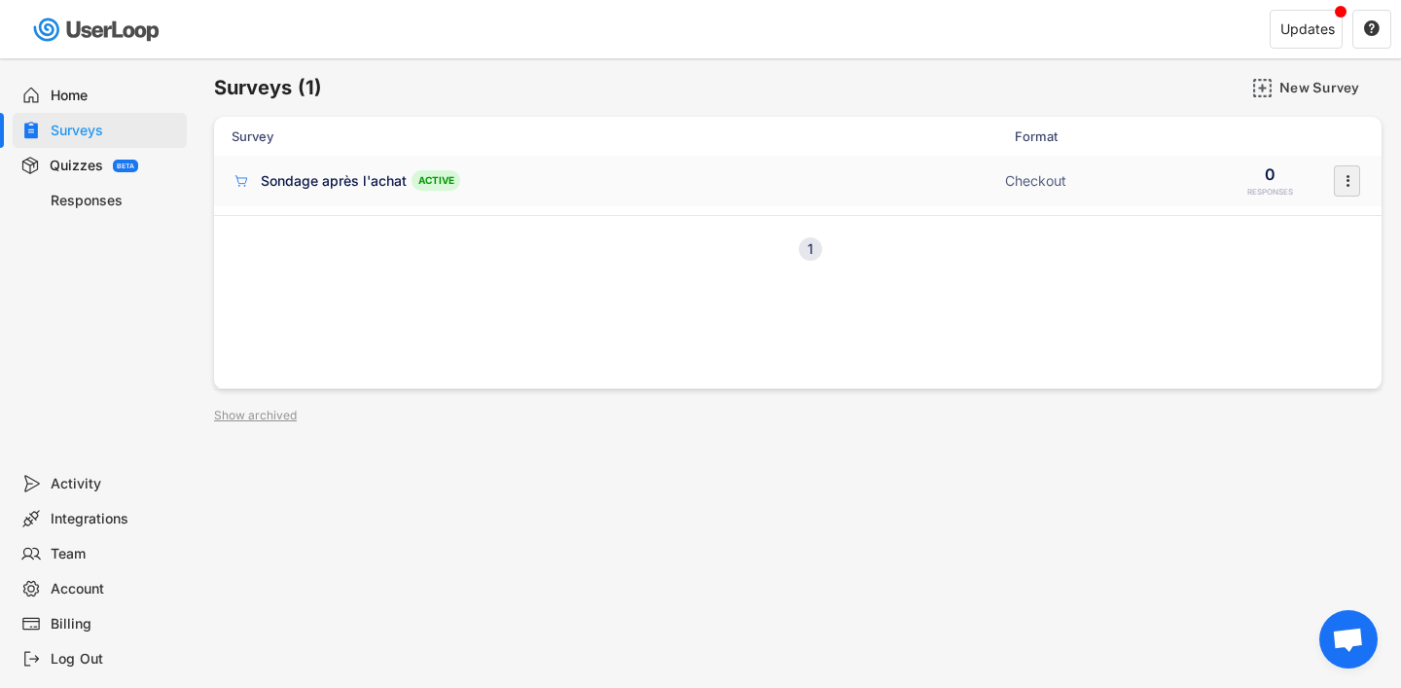
click at [1337, 177] on icon "" at bounding box center [1346, 180] width 19 height 29
